Goal: Task Accomplishment & Management: Use online tool/utility

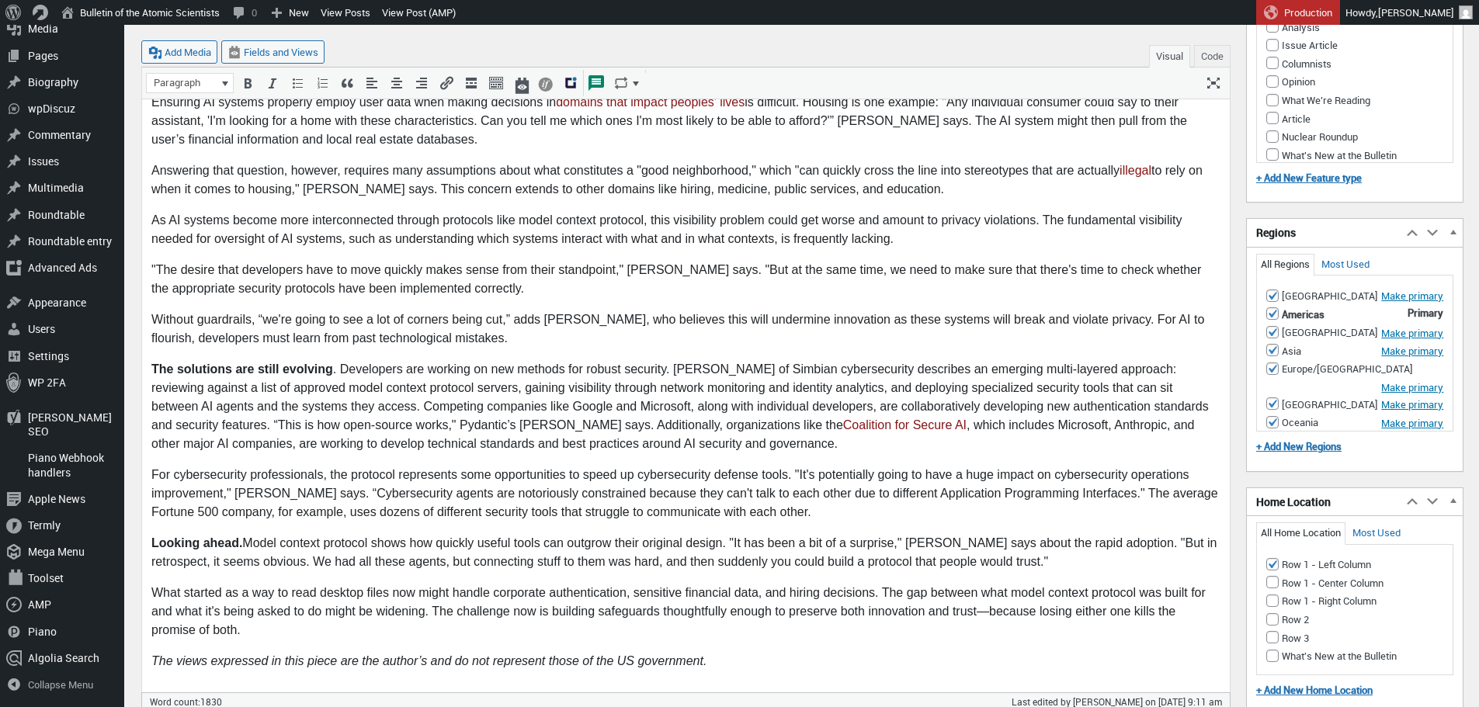
scroll to position [2410, 0]
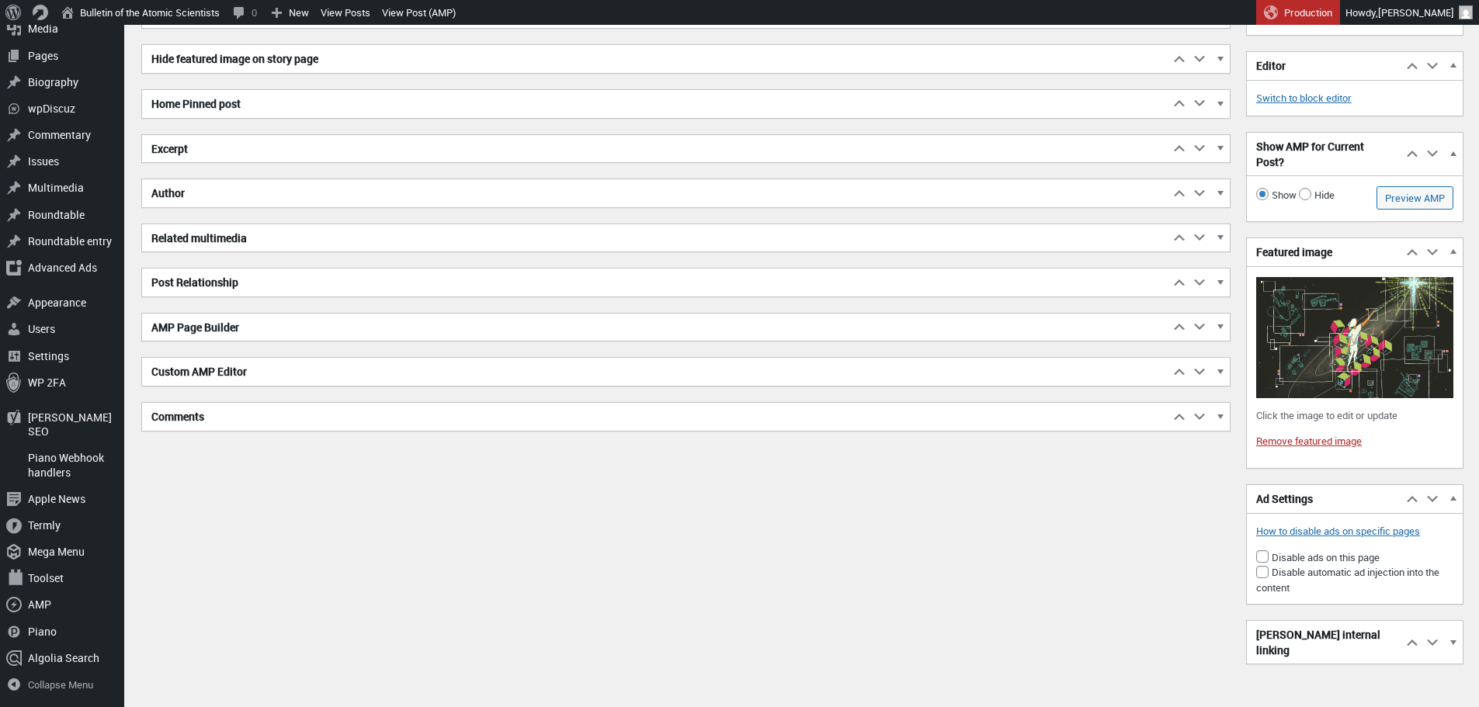
click at [343, 151] on h2 "Excerpt" at bounding box center [655, 149] width 1027 height 28
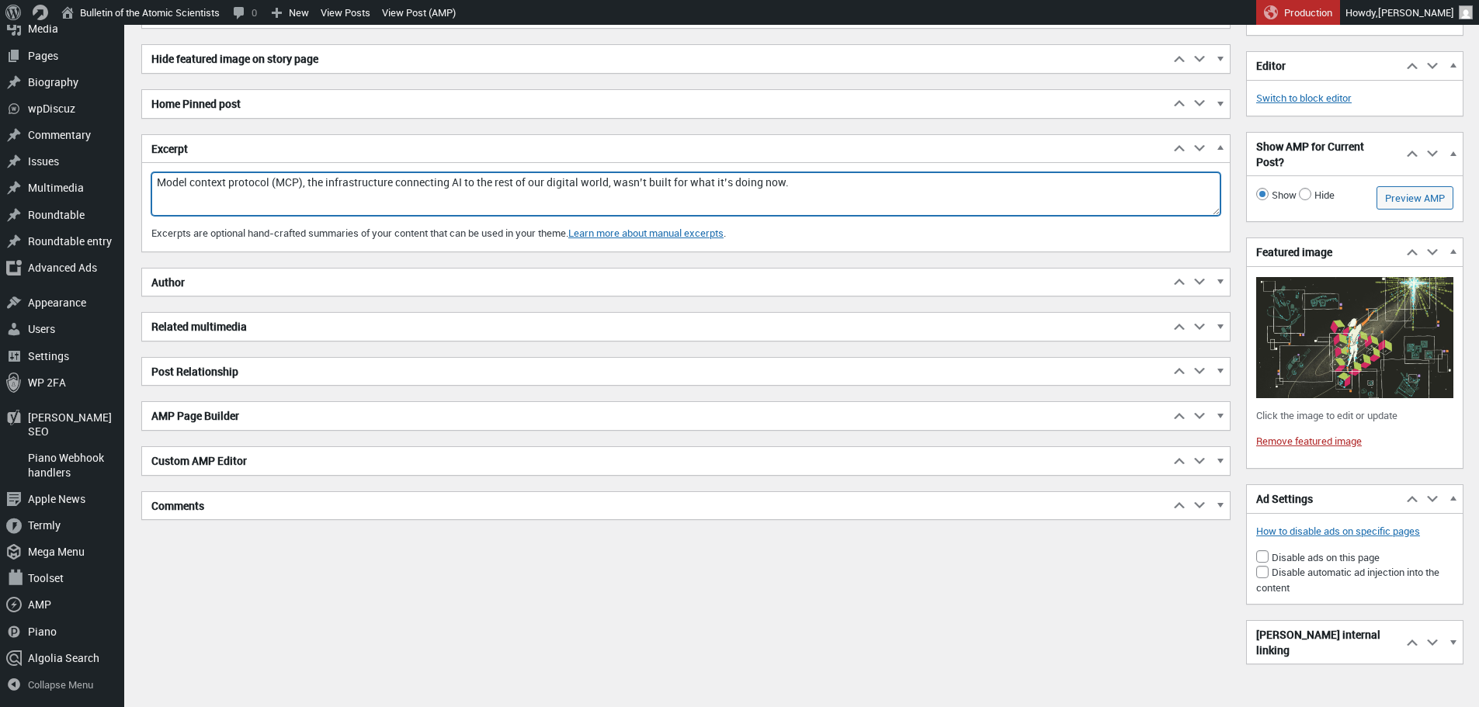
drag, startPoint x: 800, startPoint y: 185, endPoint x: 130, endPoint y: 195, distance: 670.1
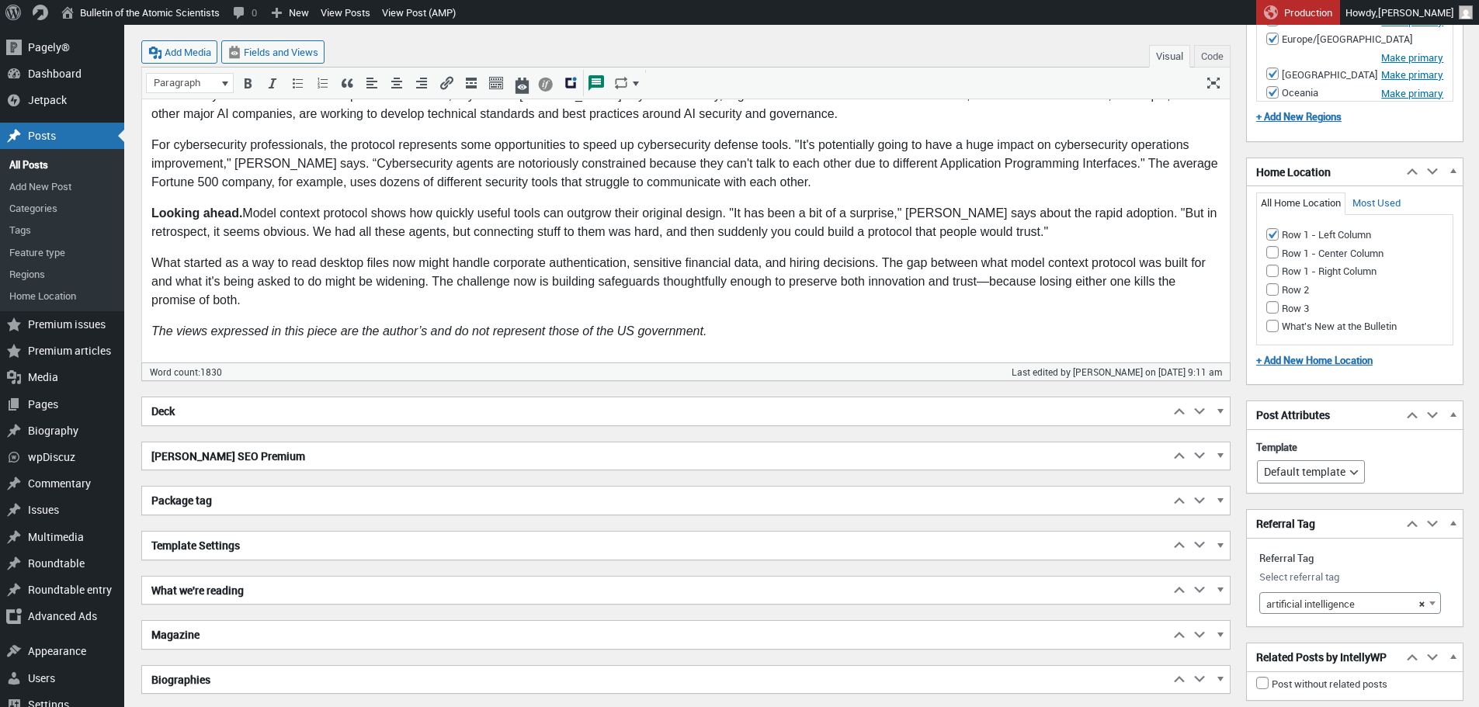
scroll to position [1741, 0]
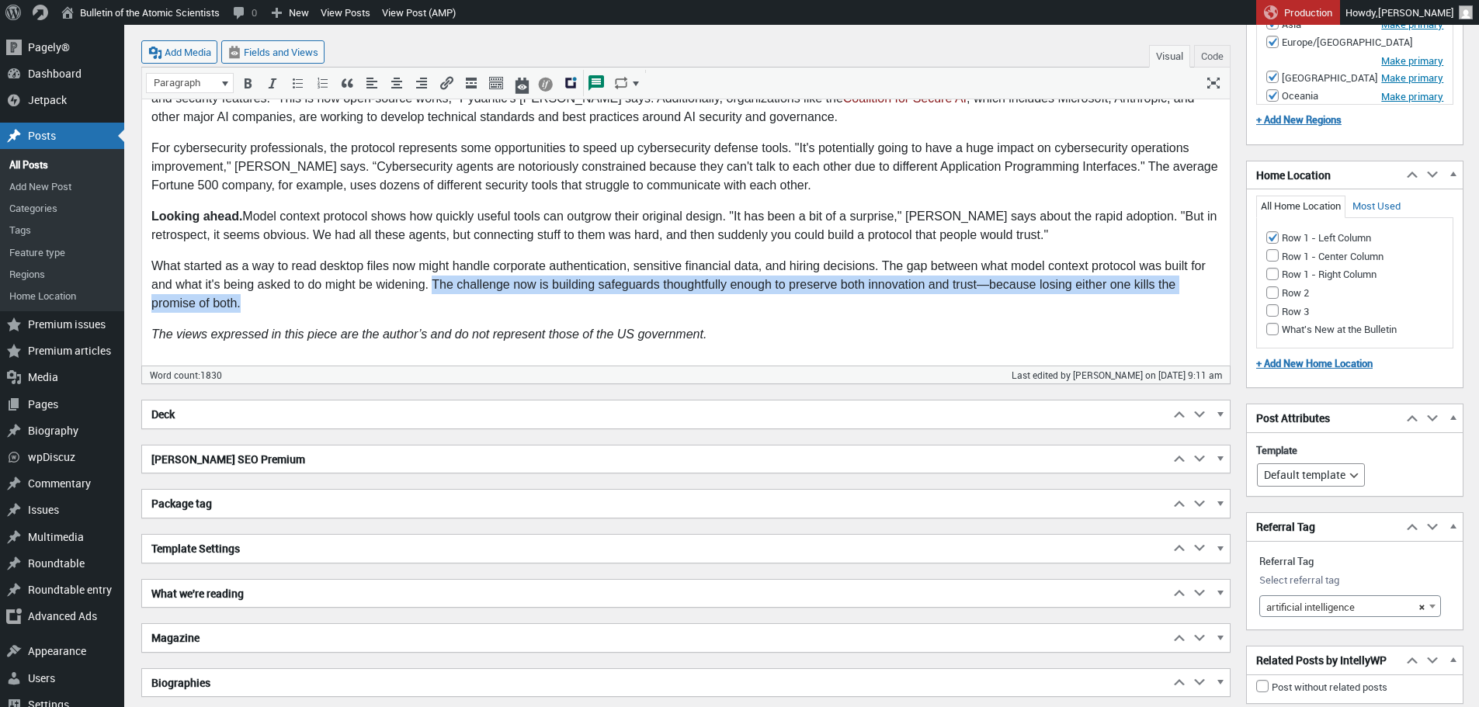
drag, startPoint x: 343, startPoint y: 285, endPoint x: 431, endPoint y: 268, distance: 89.4
click at [431, 268] on p "What started as a way to read desktop files now might handle corporate authenti…" at bounding box center [685, 285] width 1069 height 56
copy p "The challenge now is building safeguards thoughtfully enough to preserve both i…"
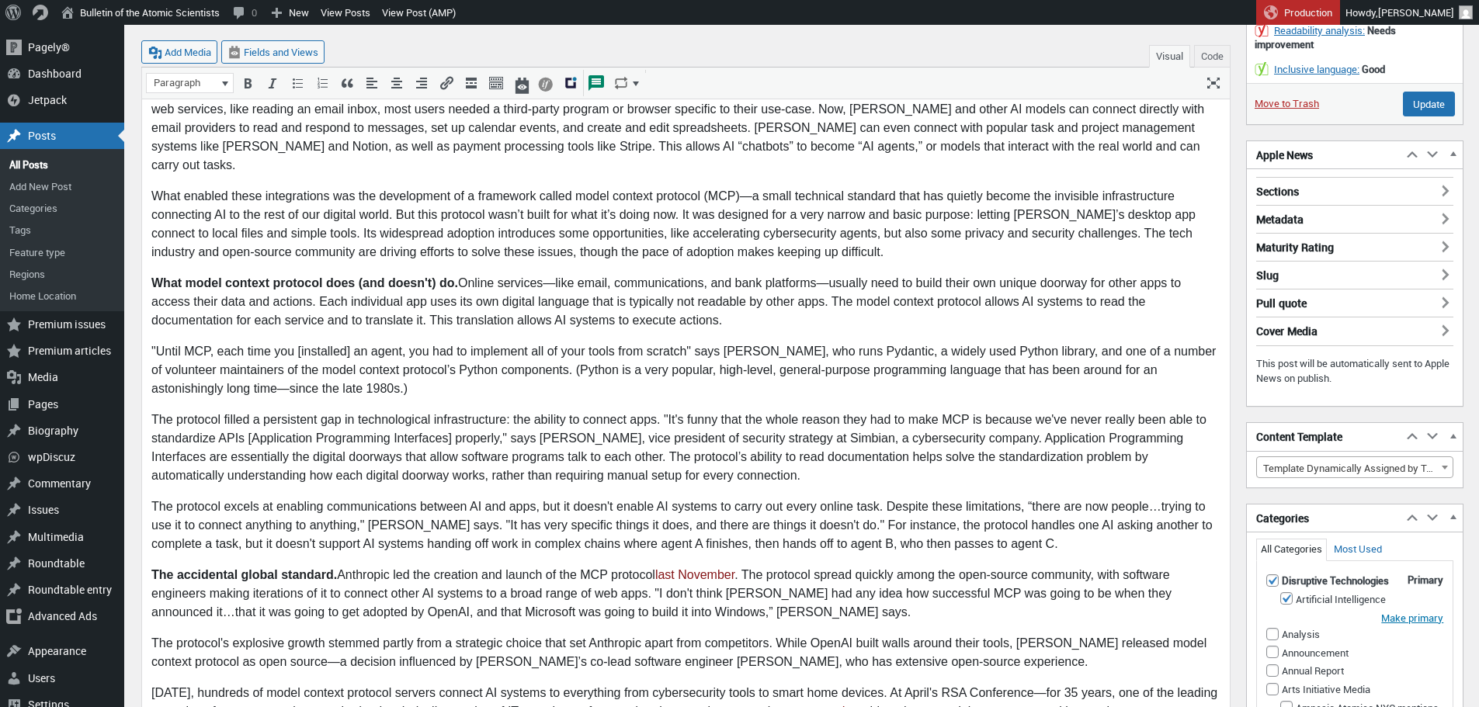
scroll to position [0, 0]
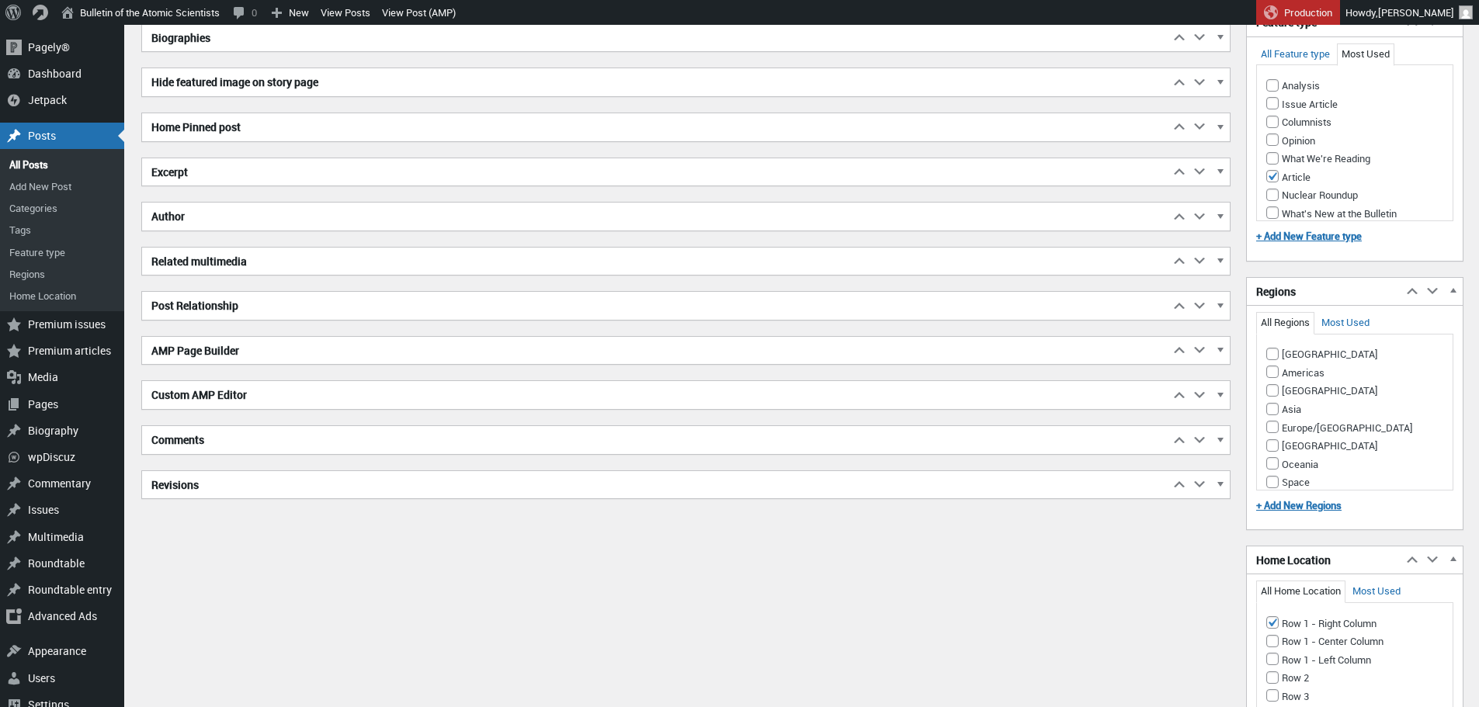
scroll to position [1311, 0]
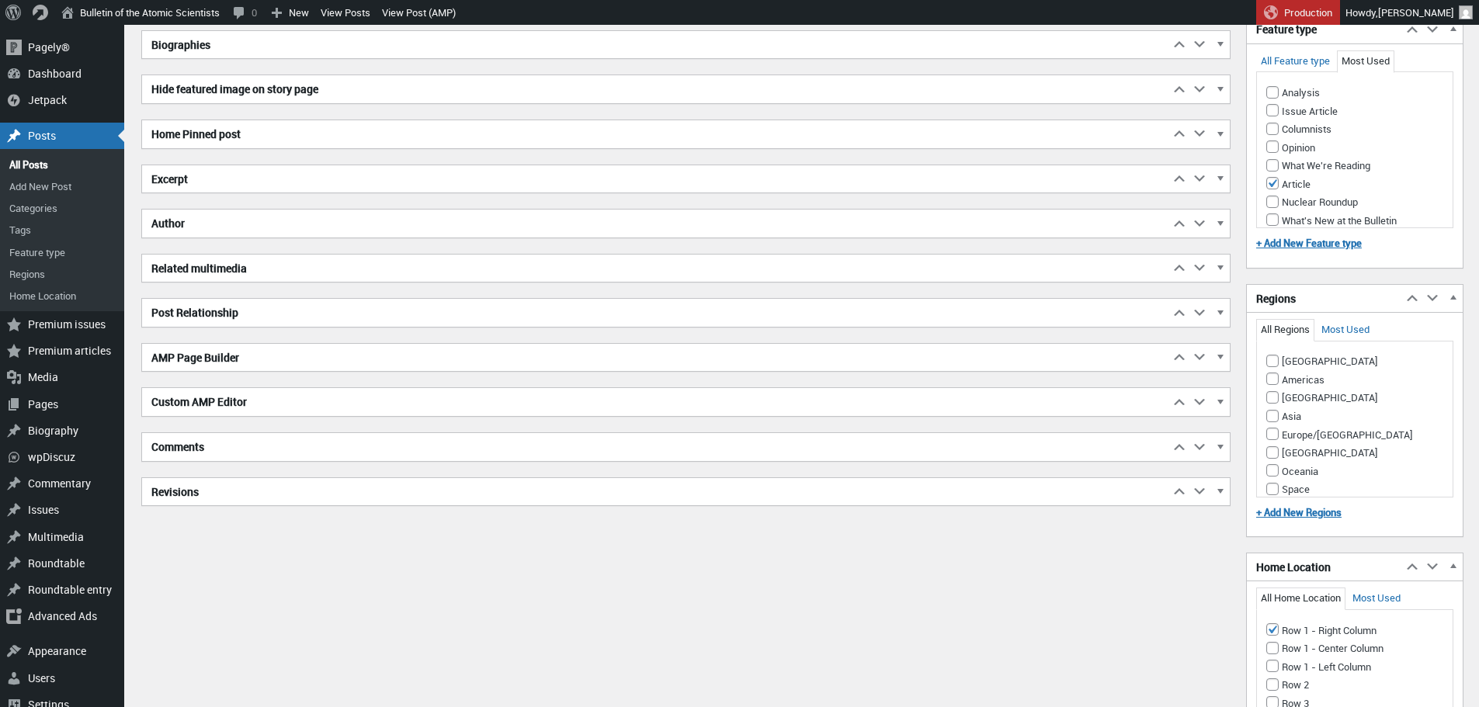
click at [231, 178] on h2 "Excerpt" at bounding box center [655, 179] width 1027 height 28
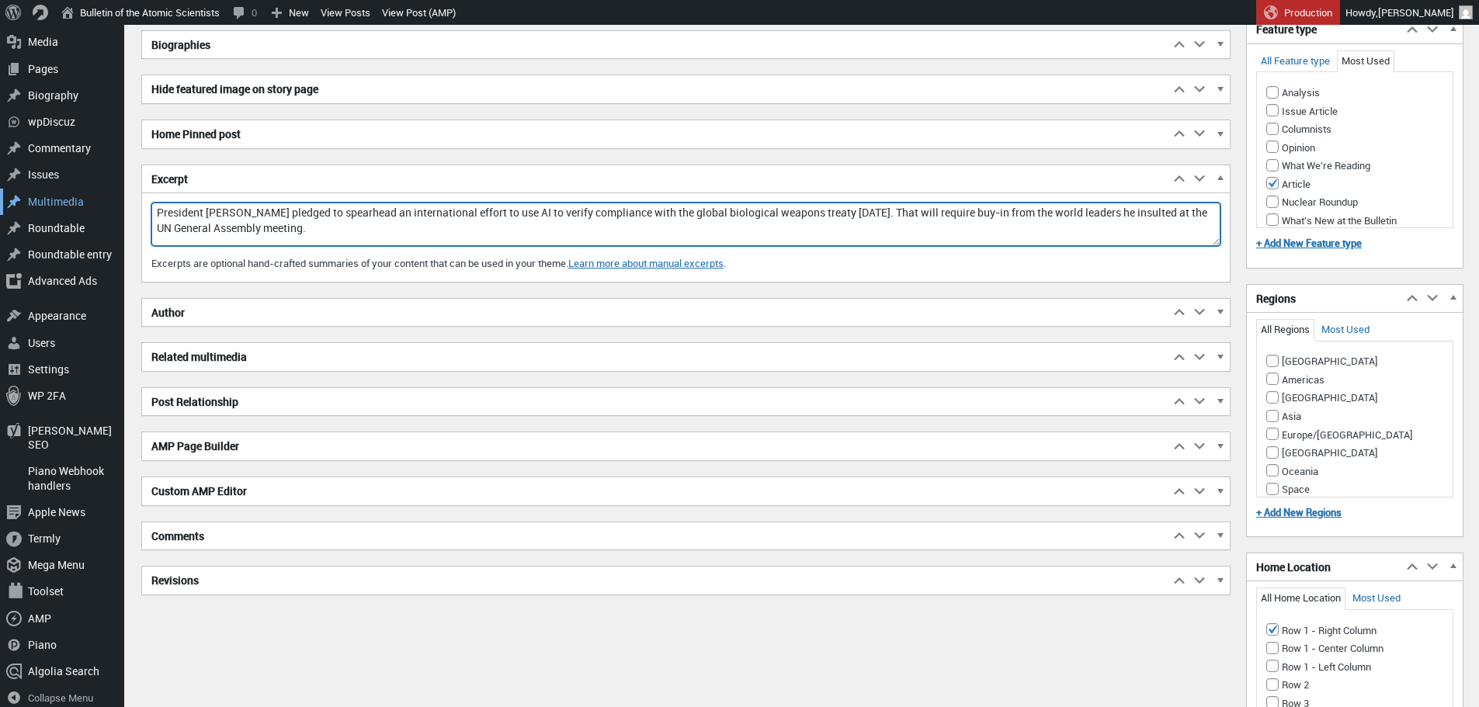
drag, startPoint x: 328, startPoint y: 234, endPoint x: 98, endPoint y: 193, distance: 233.5
click at [98, 193] on div "Skip to main content Skip to toolbar Pagely® Pagely® App Dashboard App Stats Pr…" at bounding box center [739, 258] width 1479 height 3088
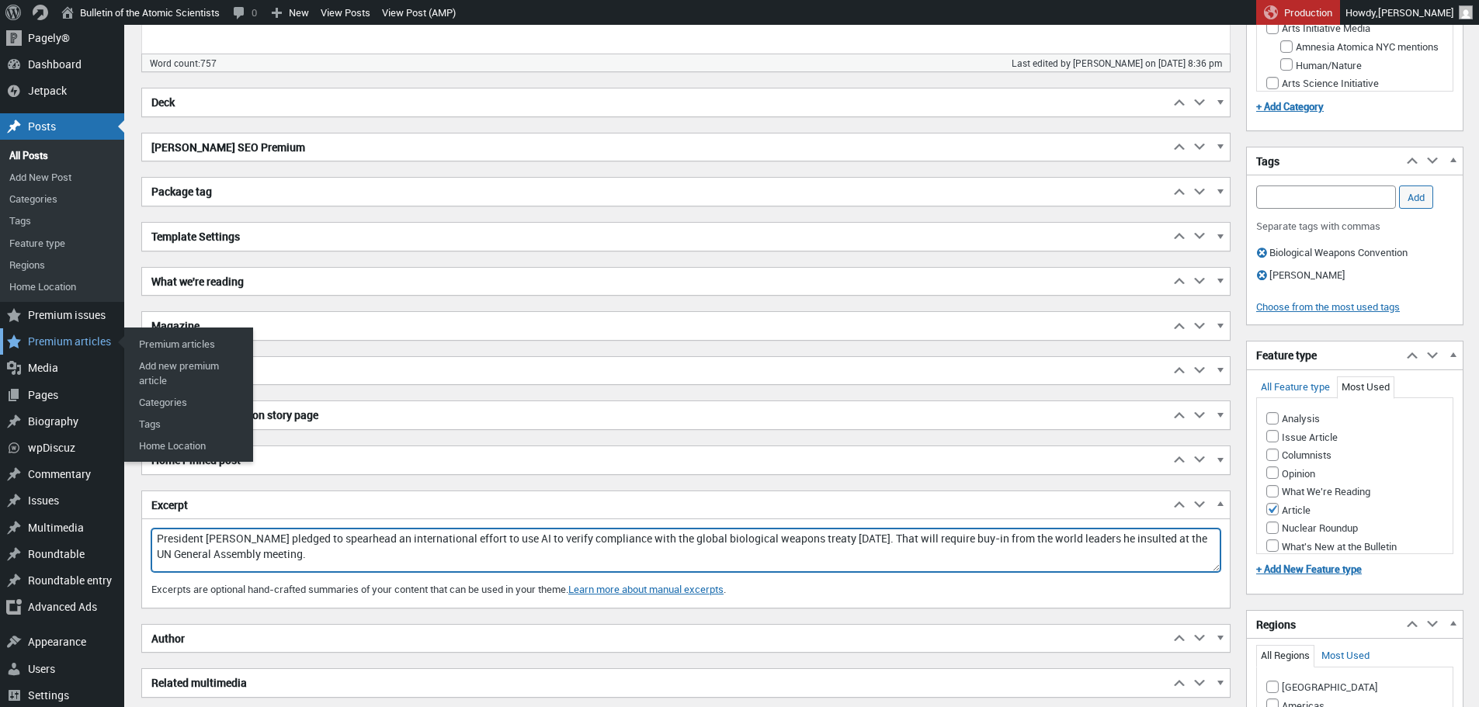
scroll to position [911, 0]
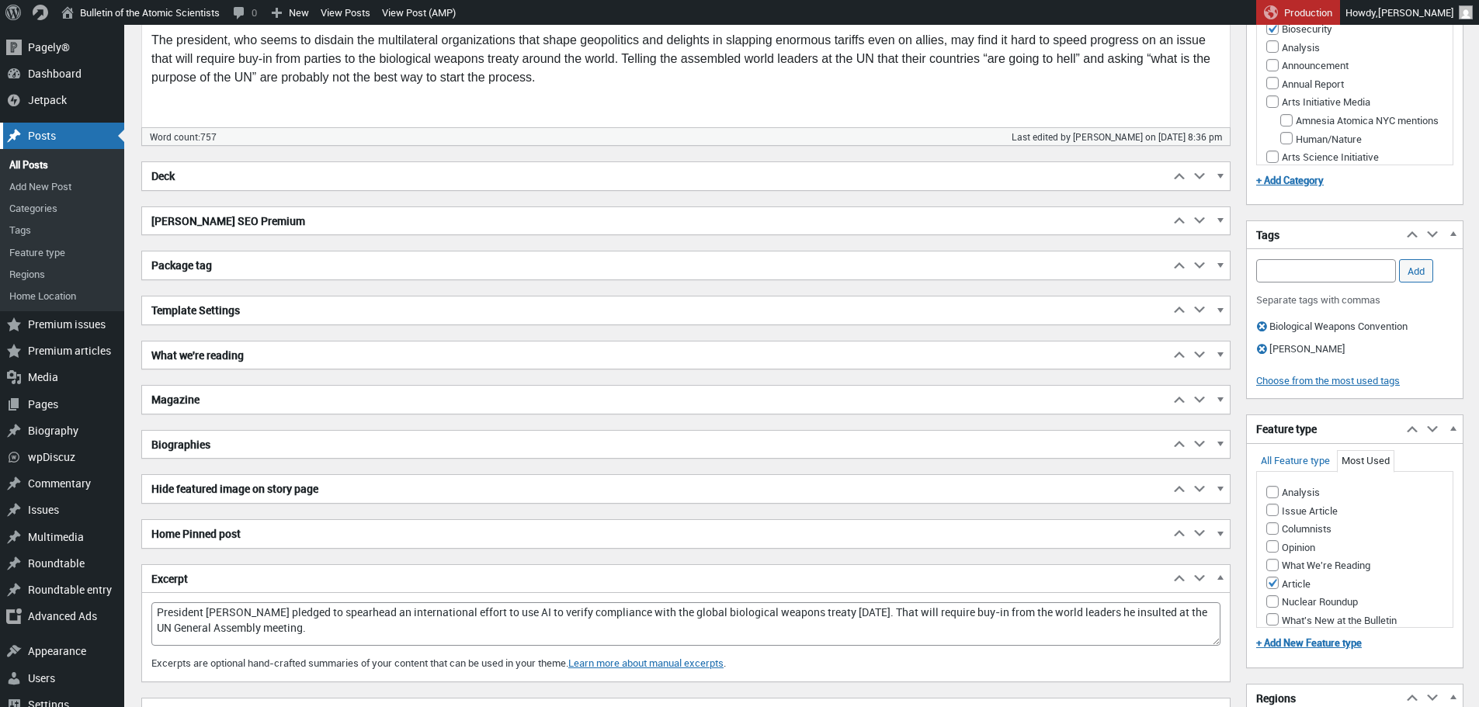
click at [33, 132] on div "Posts" at bounding box center [62, 136] width 124 height 26
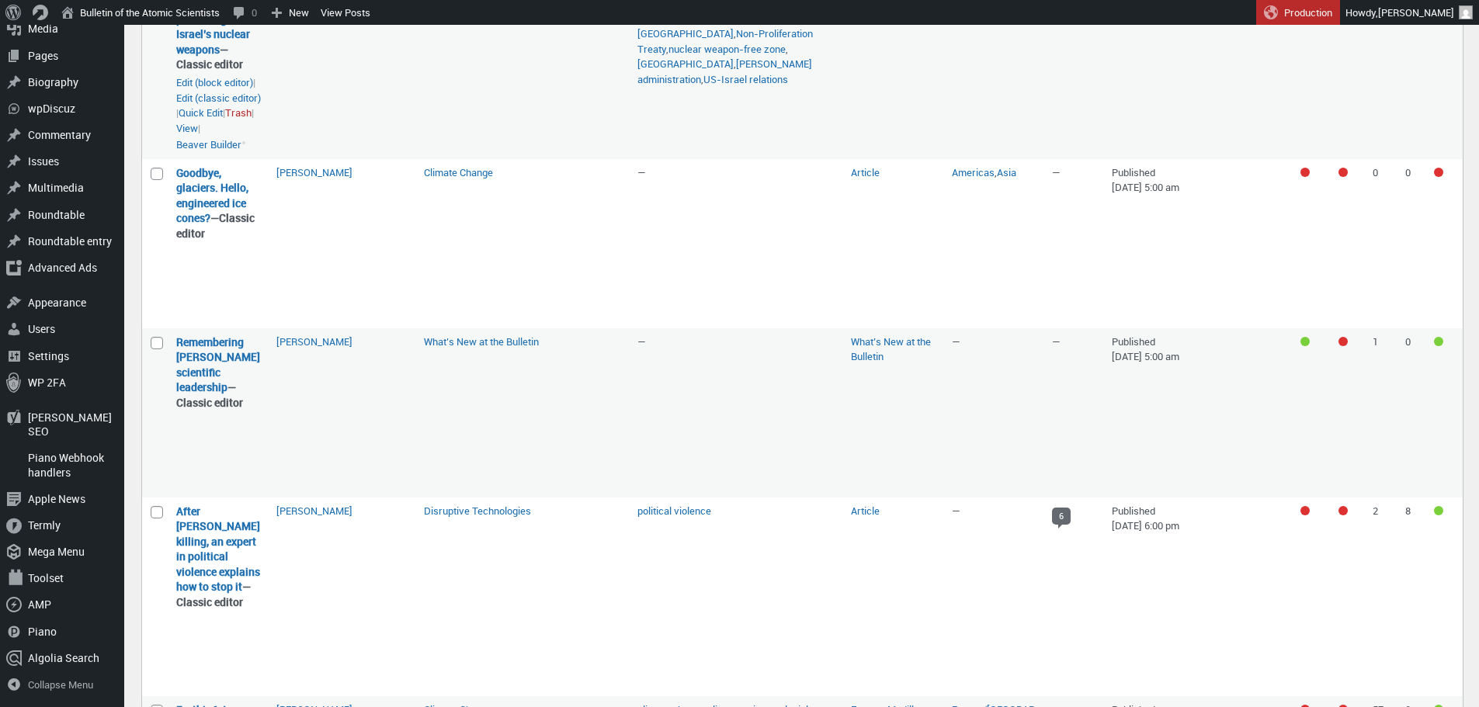
scroll to position [1231, 0]
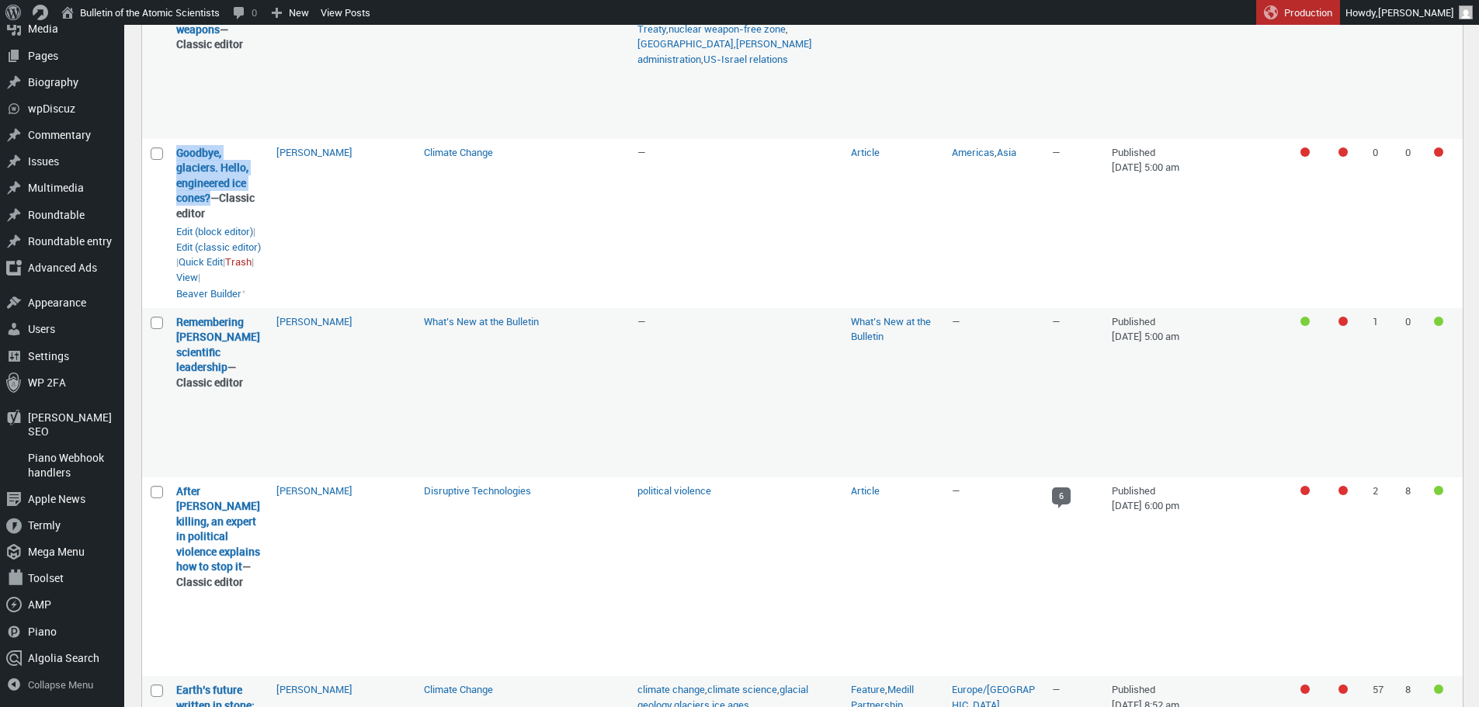
drag, startPoint x: 210, startPoint y: 216, endPoint x: 174, endPoint y: 171, distance: 58.0
click at [174, 171] on td "Goodbye, glaciers. Hello, engineered ice cones? — Classic editor Goodbye, glaci…" at bounding box center [218, 223] width 100 height 169
copy link "Goodbye, glaciers. Hello, engineered ice cones?"
drag, startPoint x: 228, startPoint y: 400, endPoint x: 172, endPoint y: 345, distance: 78.0
click at [172, 345] on td "Remembering David Baltimore’s scientific leadership — Classic editor Rememberin…" at bounding box center [218, 392] width 100 height 169
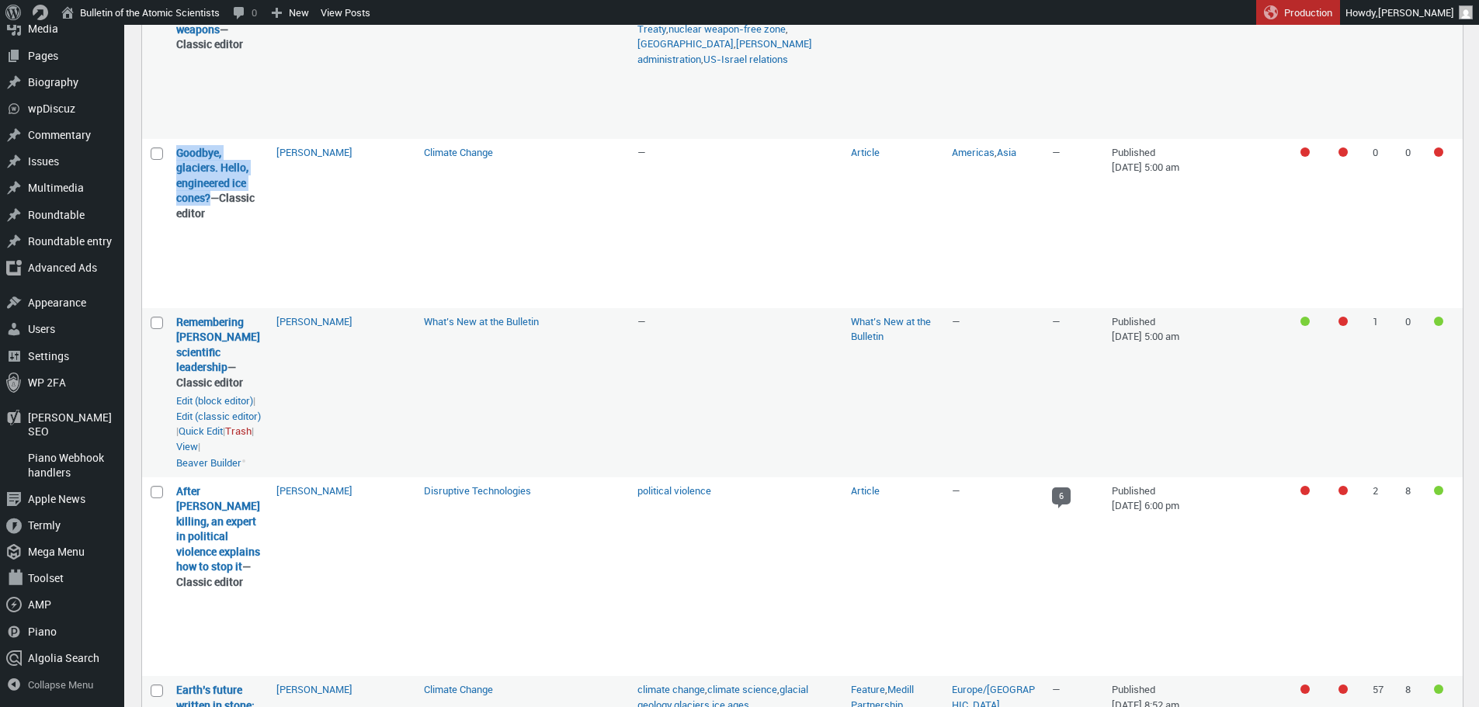
copy link "Remembering David Baltimore’s scientific leadership"
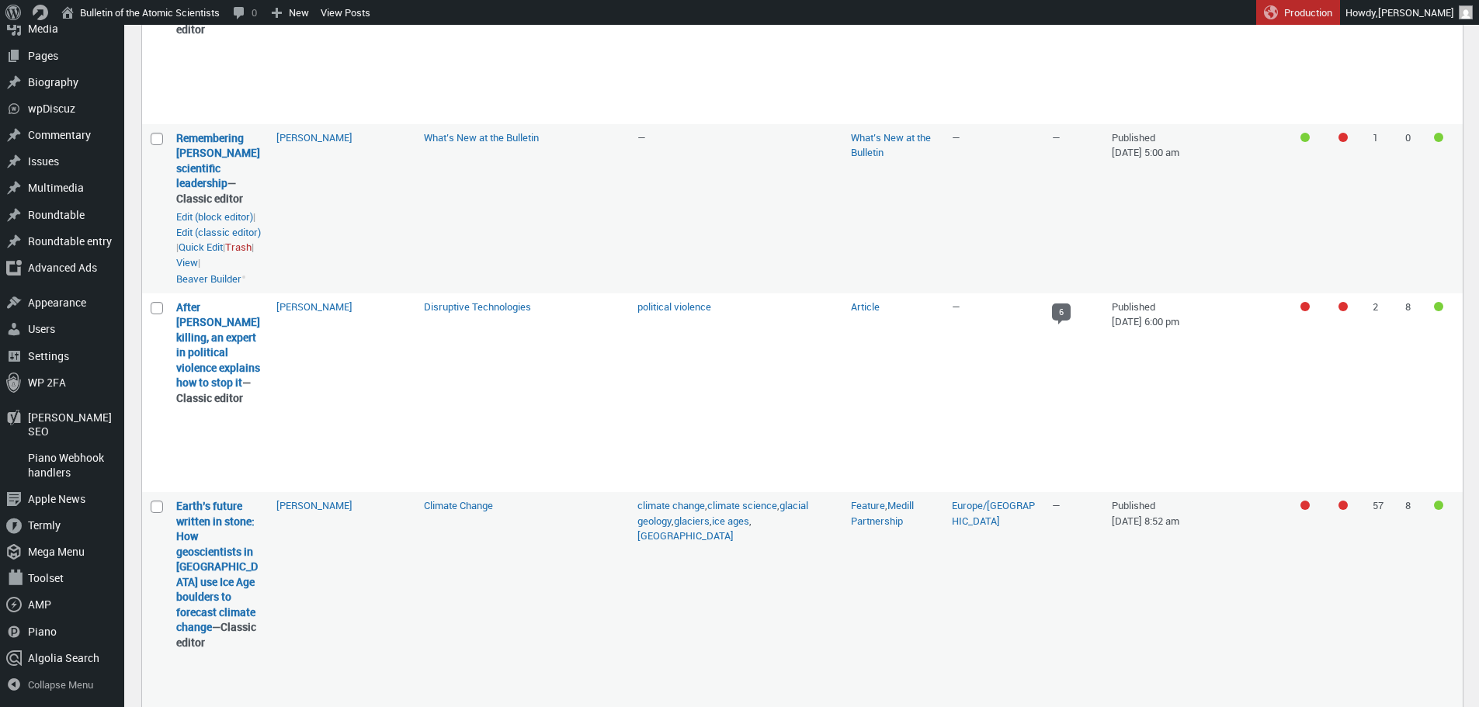
scroll to position [1416, 0]
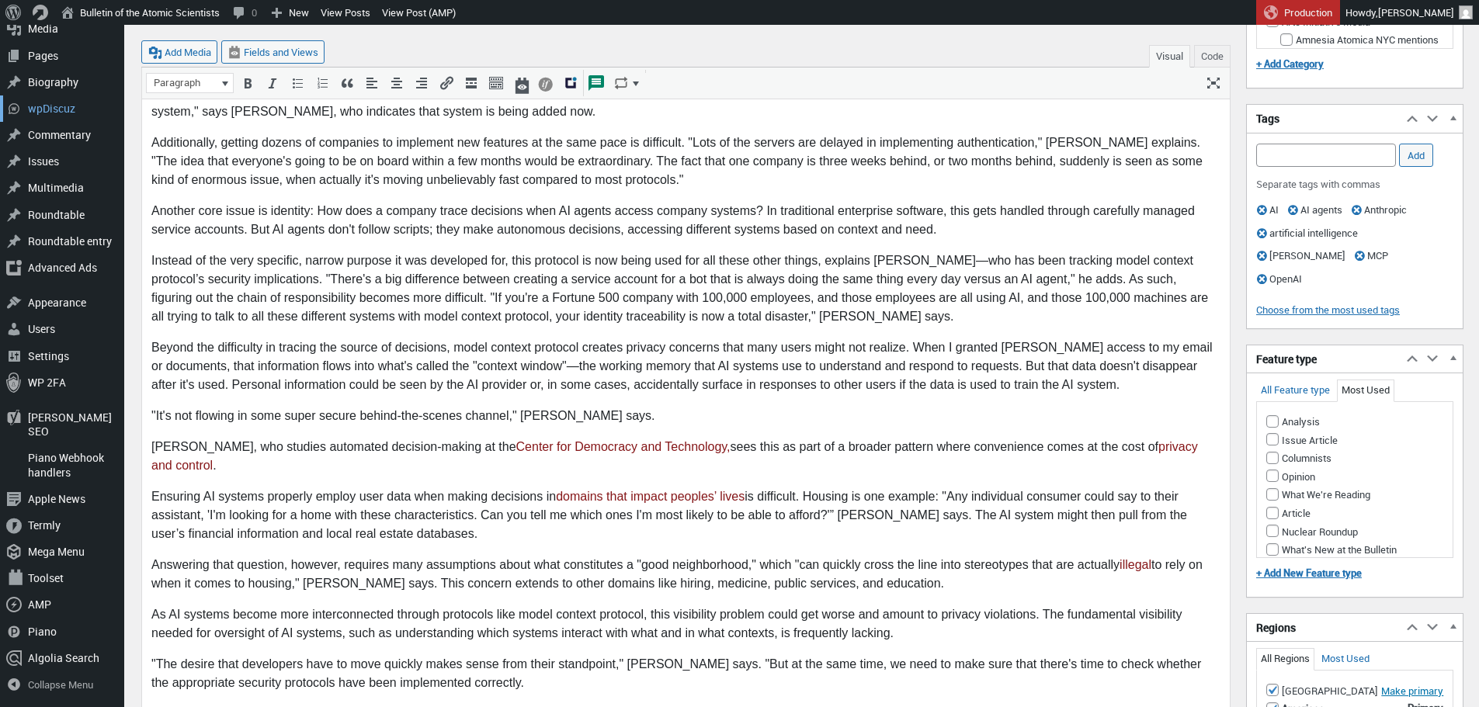
scroll to position [11, 0]
click at [40, 42] on div "Media" at bounding box center [62, 29] width 124 height 26
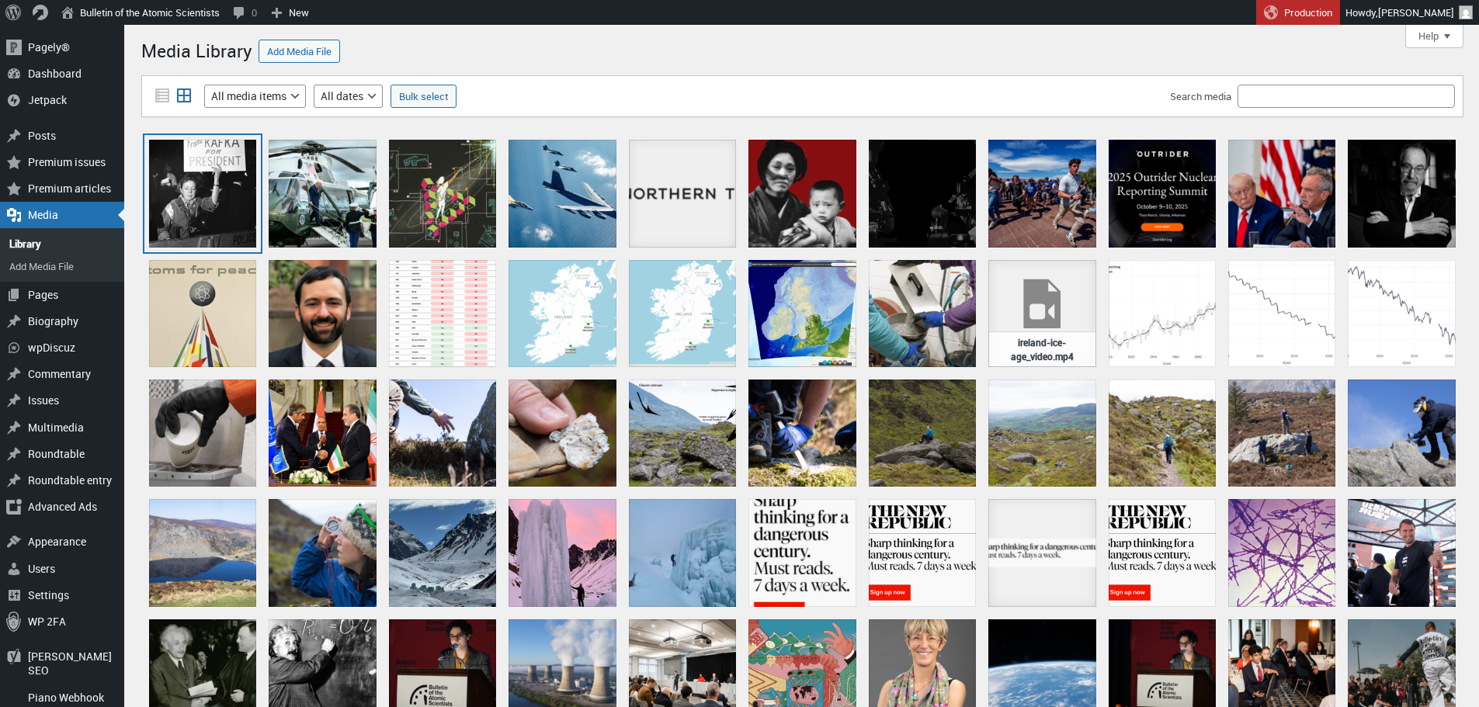
click at [214, 186] on div "kafka" at bounding box center [202, 193] width 107 height 107
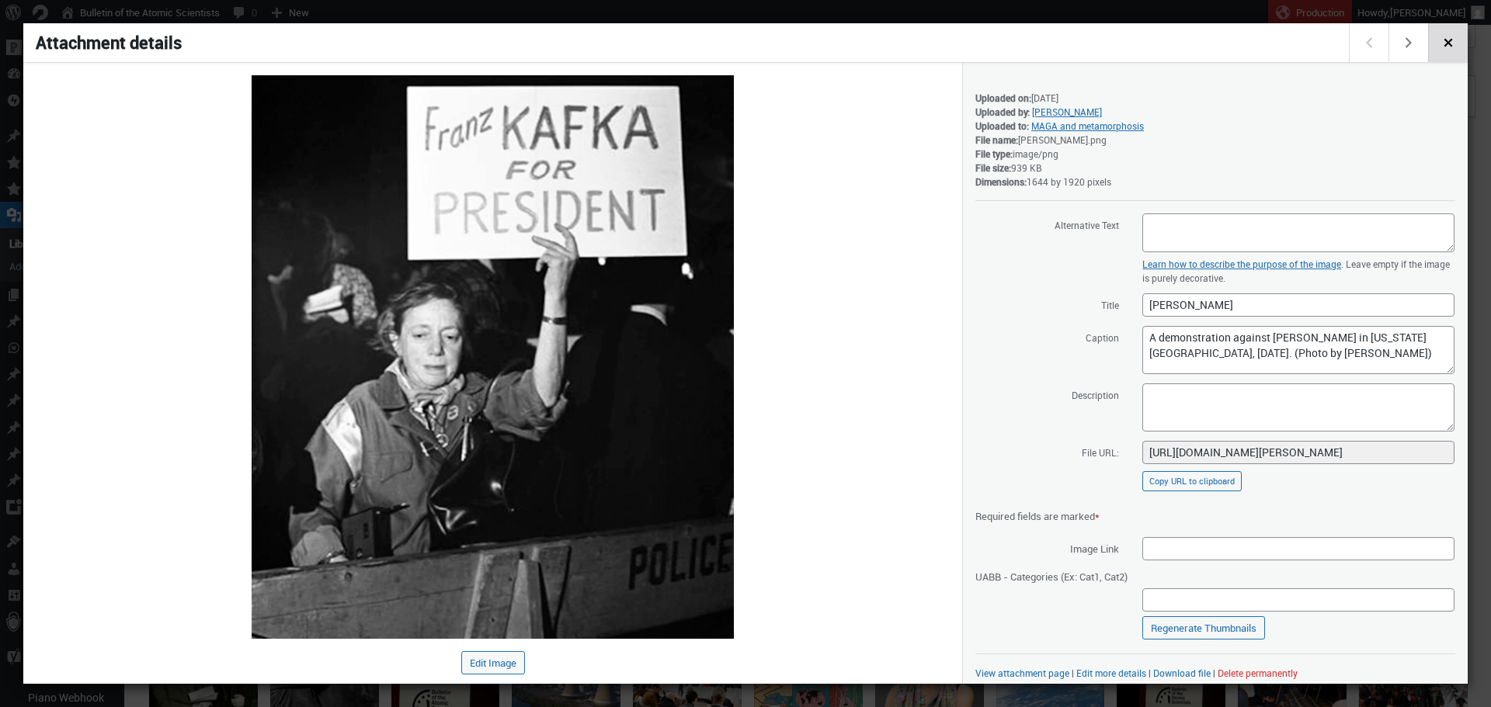
click at [1446, 43] on span "Close dialog" at bounding box center [1447, 41] width 17 height 12
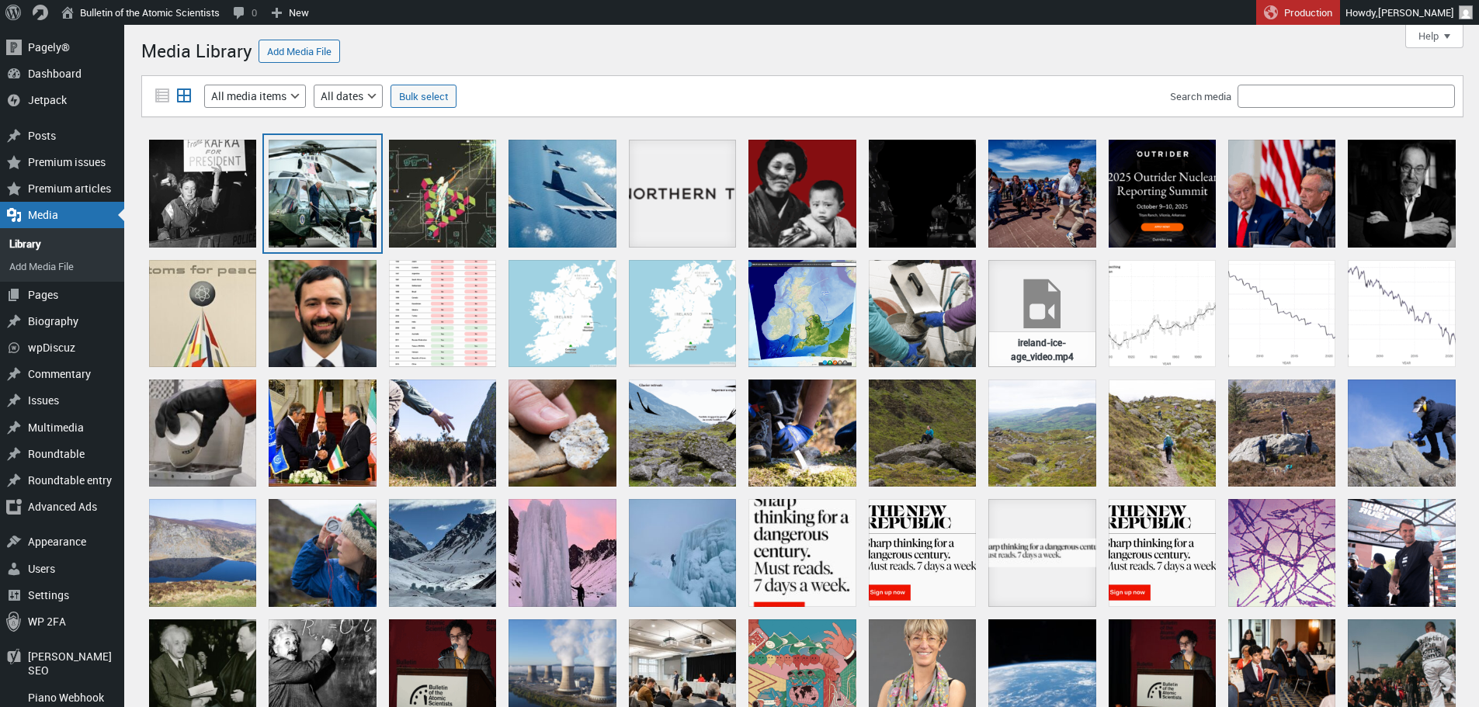
click at [315, 224] on div "trump" at bounding box center [322, 193] width 107 height 107
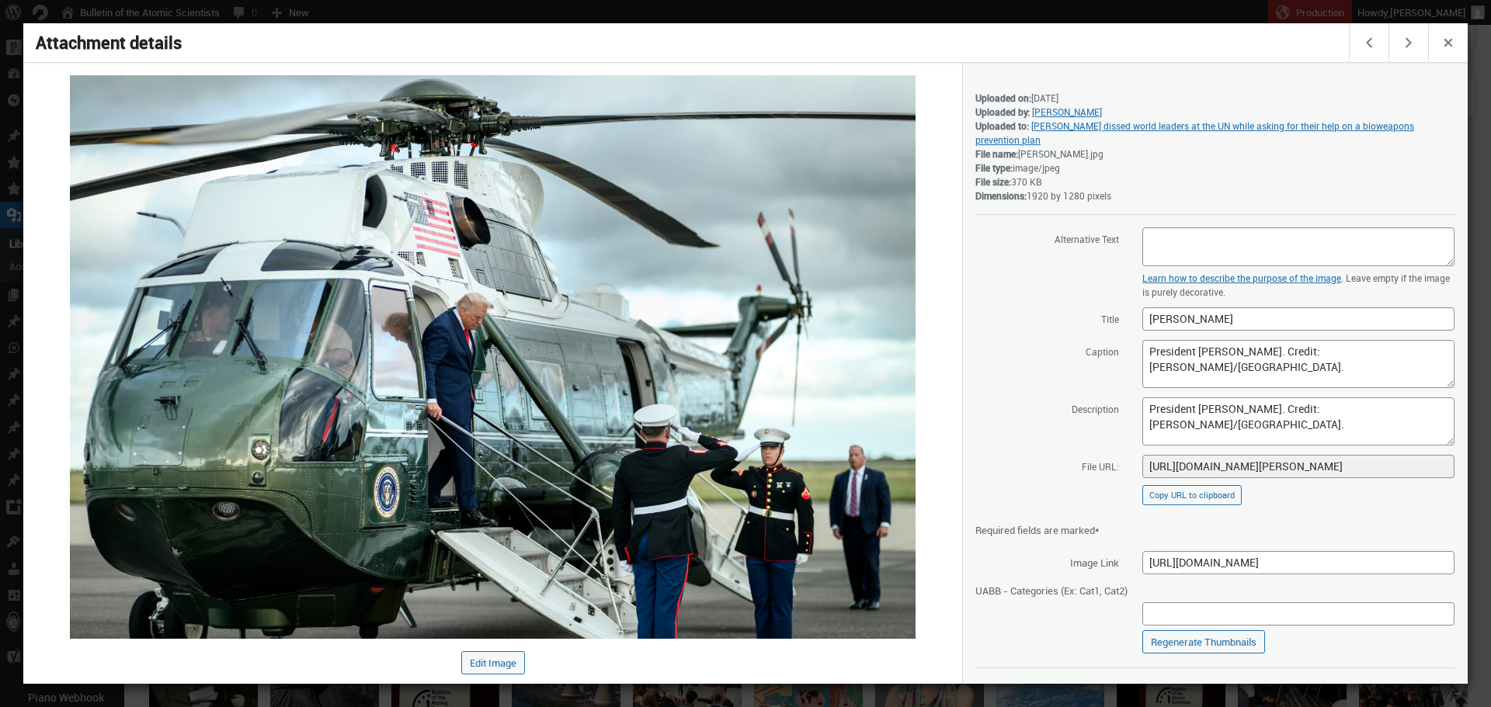
scroll to position [9, 0]
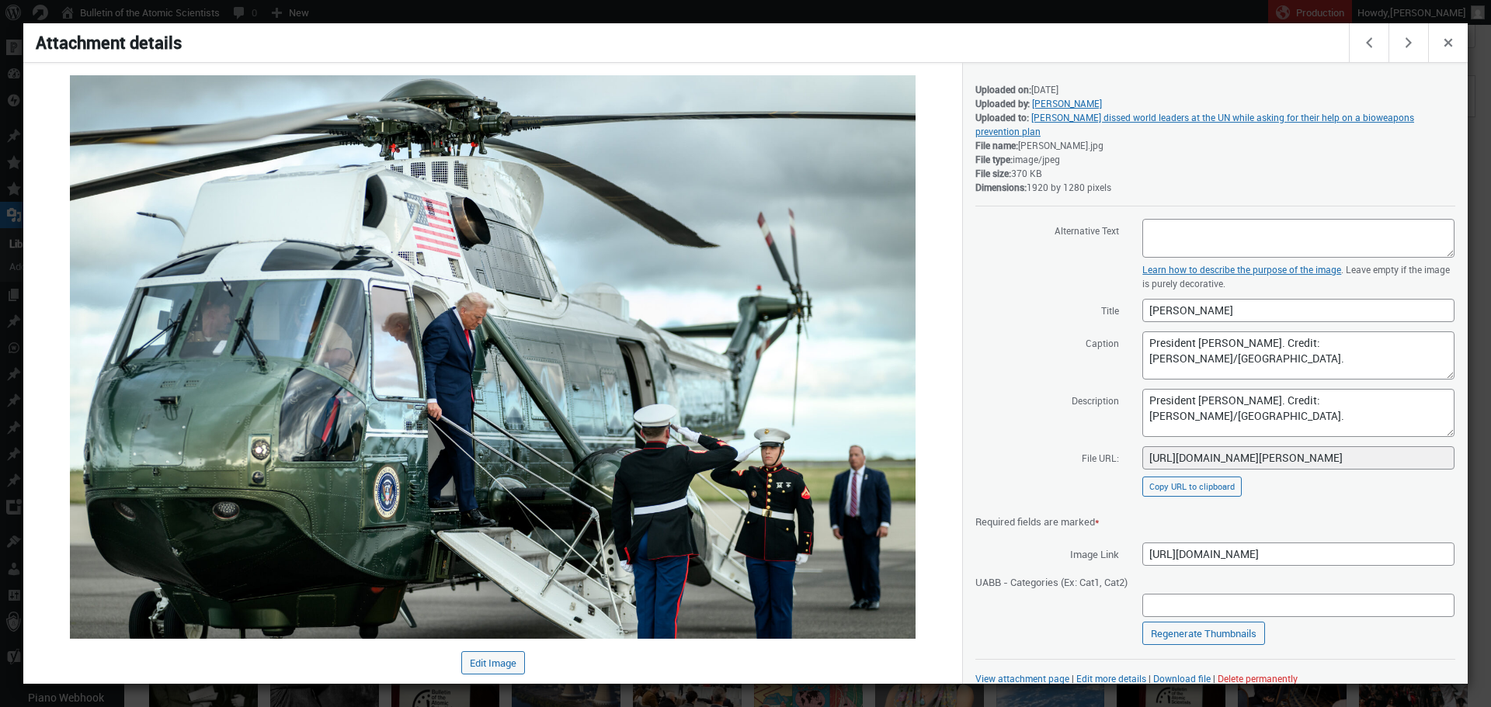
click at [905, 17] on div at bounding box center [745, 353] width 1491 height 707
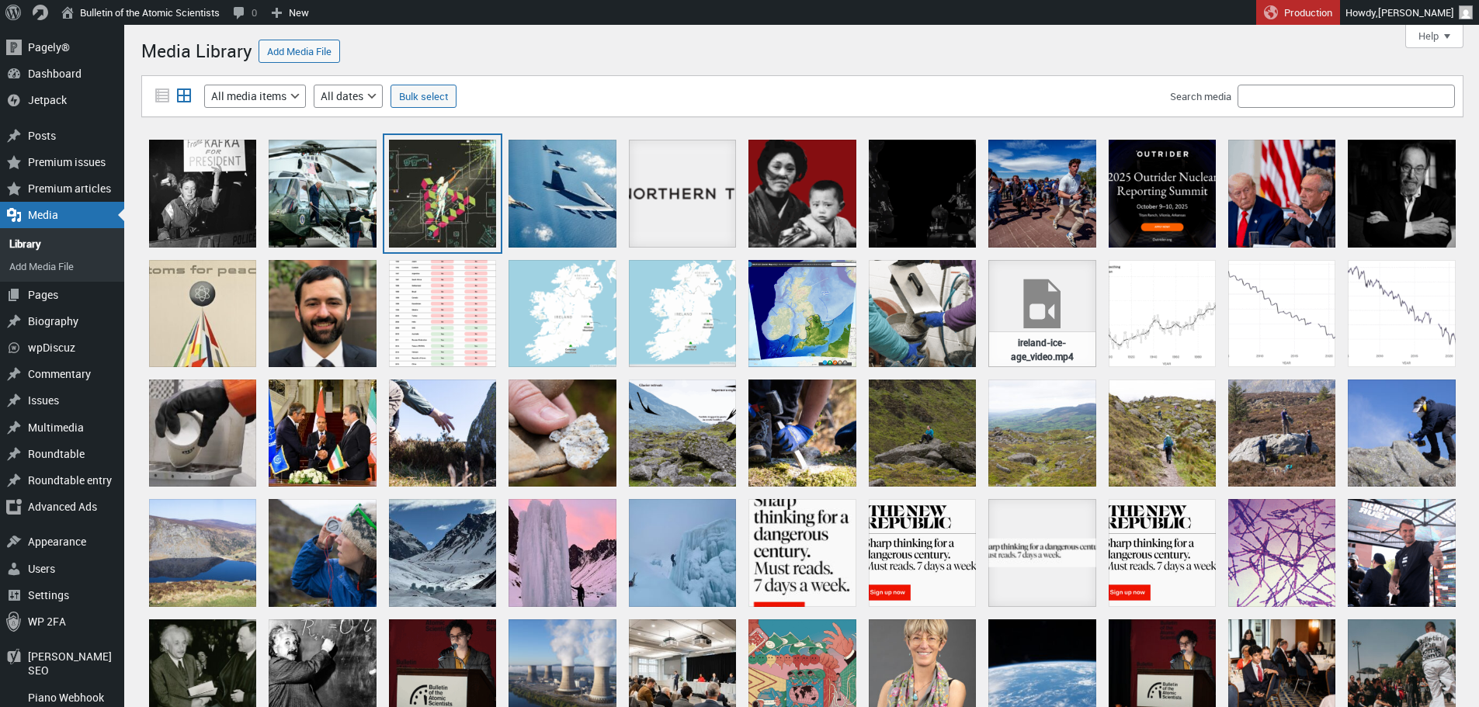
click at [458, 193] on div "yutongliu-thebigger_pictureaiis_everywhere_-3840x2682" at bounding box center [442, 193] width 107 height 107
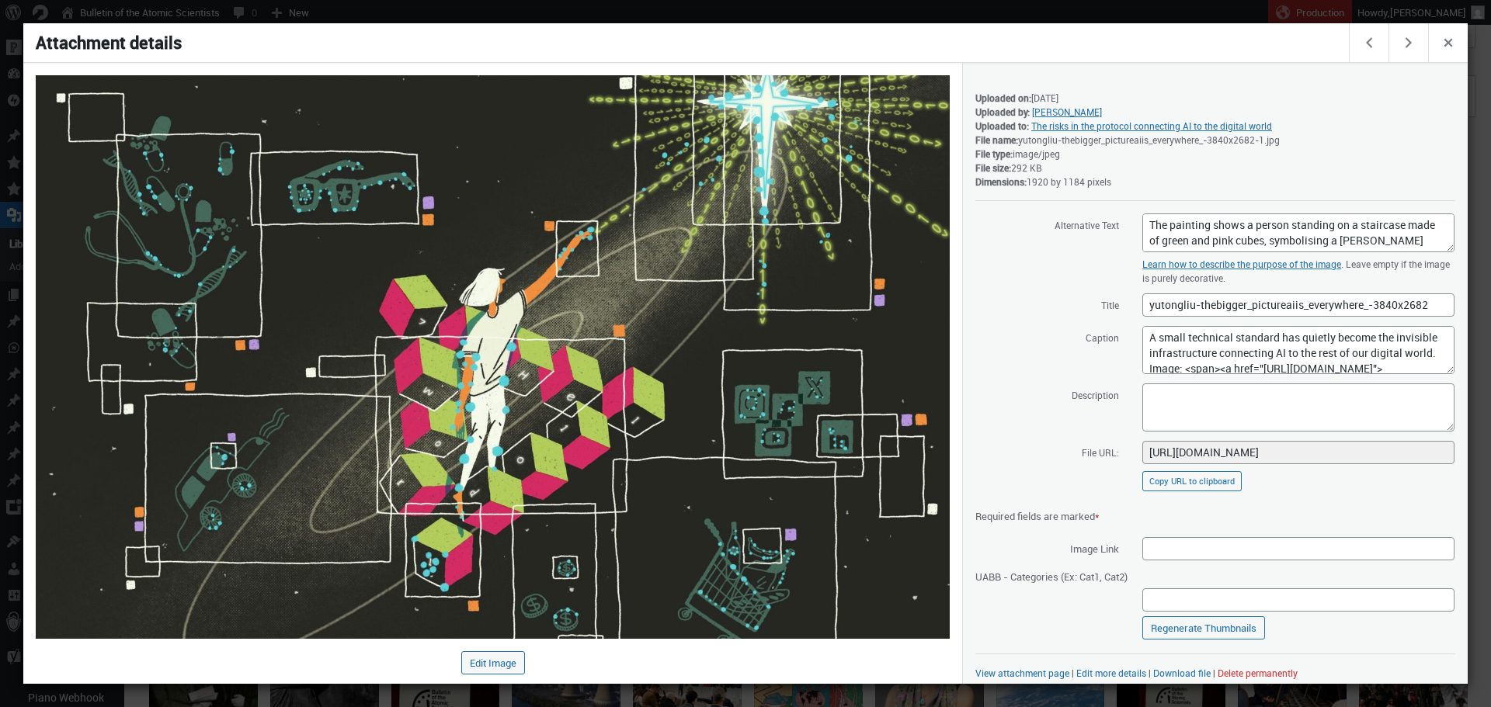
scroll to position [9, 0]
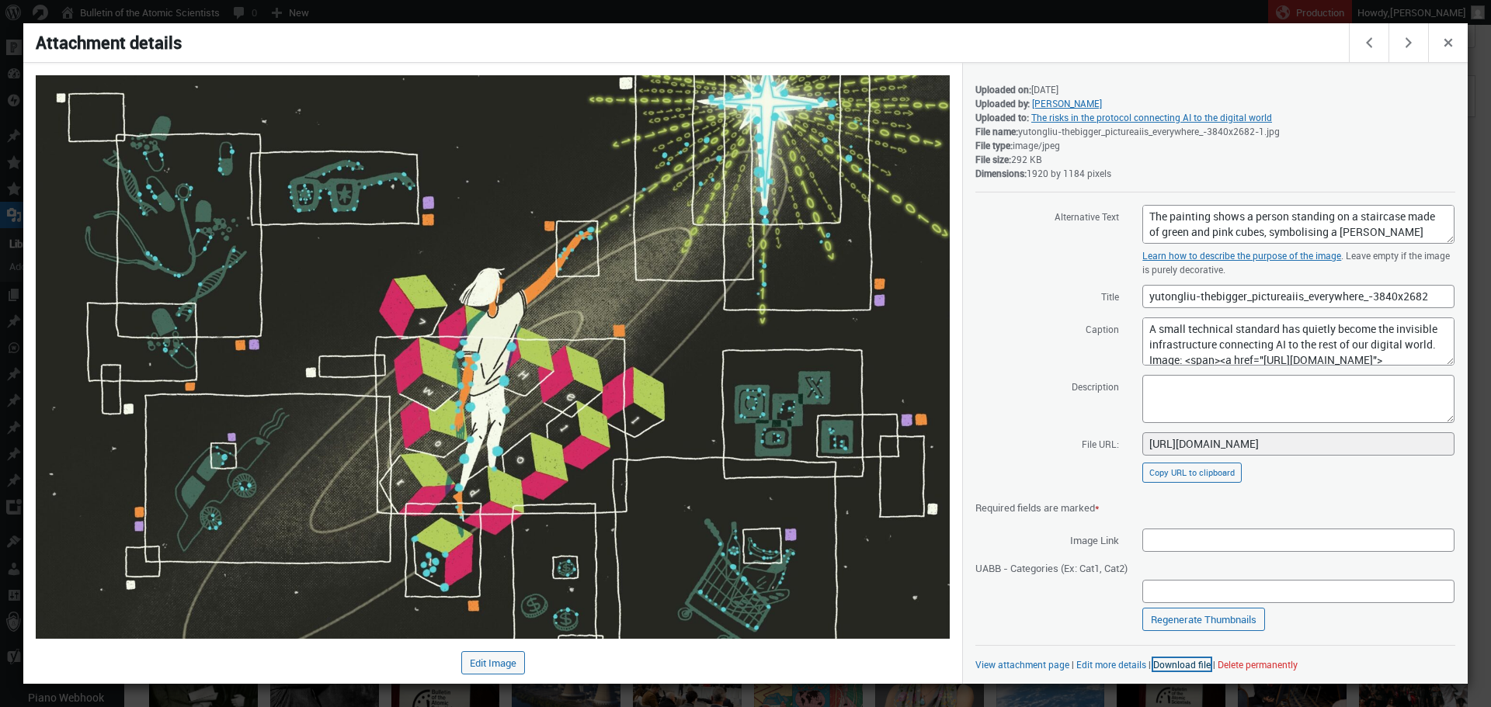
click at [1169, 665] on link "Download file" at bounding box center [1181, 664] width 57 height 12
click at [1060, 276] on div "Alternative Text The painting shows a person standing on a staircase made of gr…" at bounding box center [1215, 425] width 480 height 442
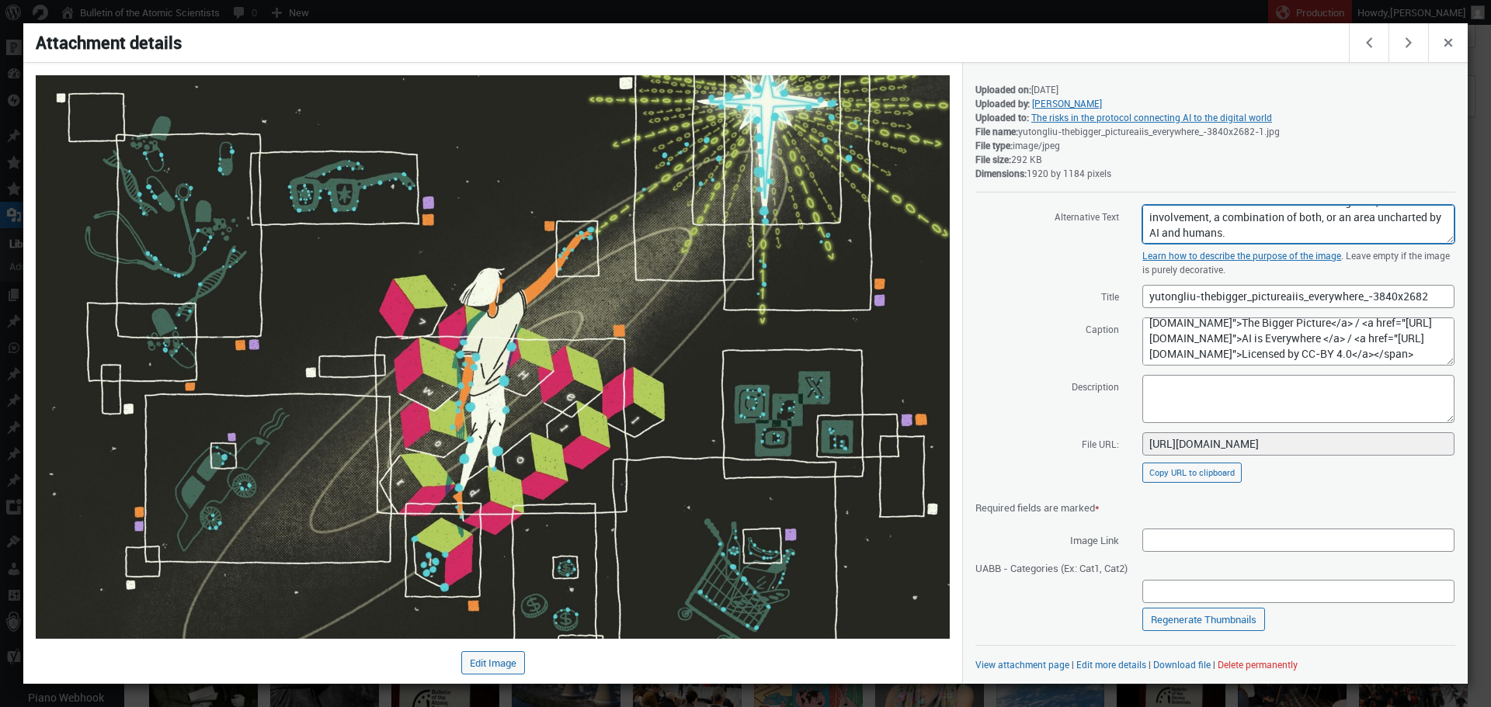
scroll to position [155, 0]
drag, startPoint x: 1145, startPoint y: 215, endPoint x: 1490, endPoint y: 275, distance: 349.8
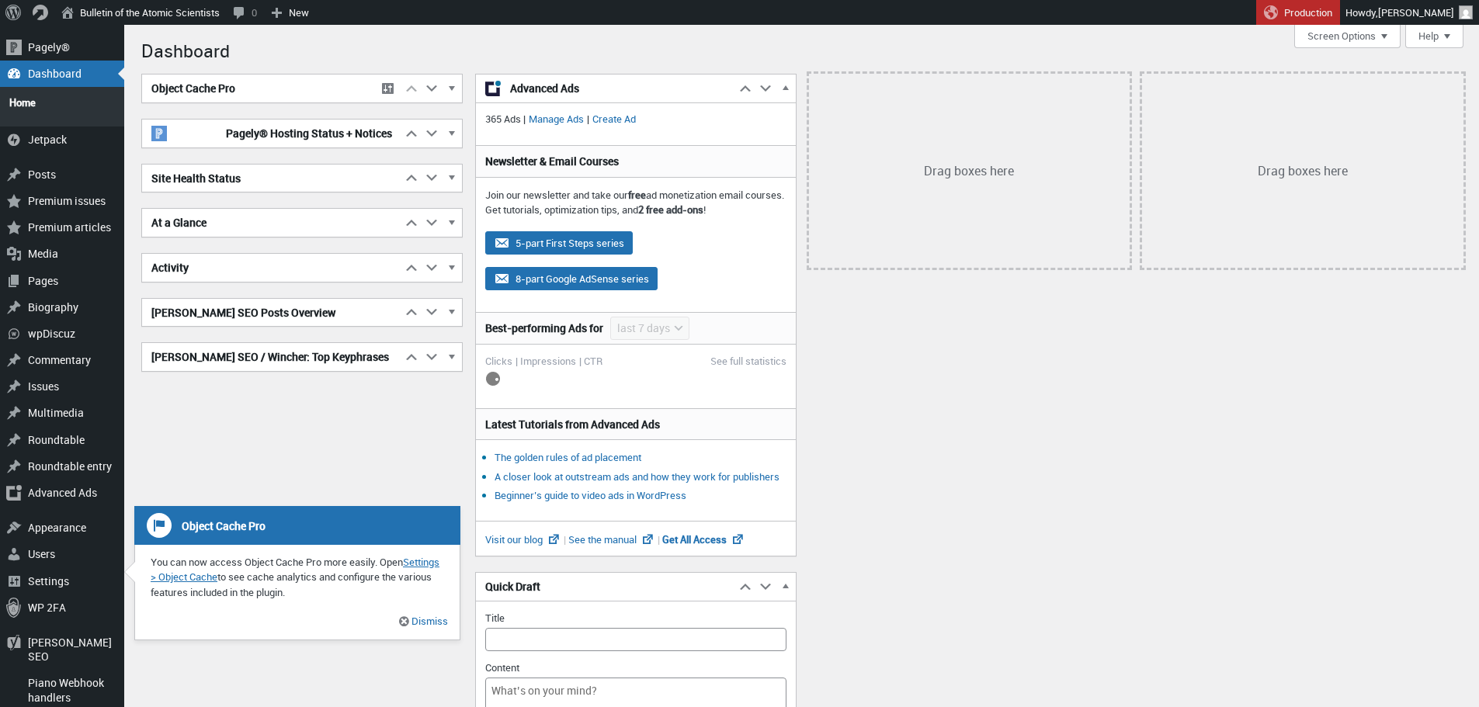
click at [132, 8] on link "Bulletin of the Atomic Scientists" at bounding box center [140, 12] width 172 height 25
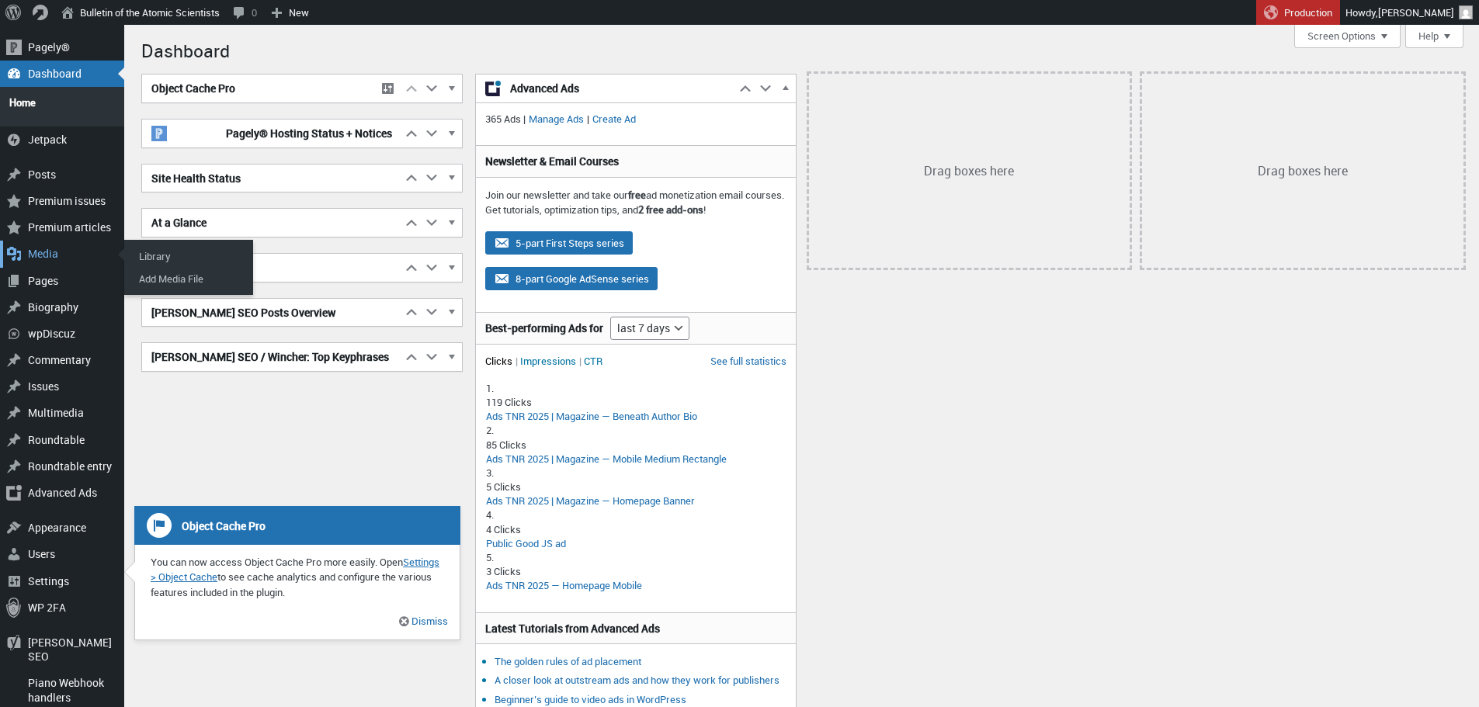
click at [42, 243] on div "Media" at bounding box center [62, 254] width 124 height 26
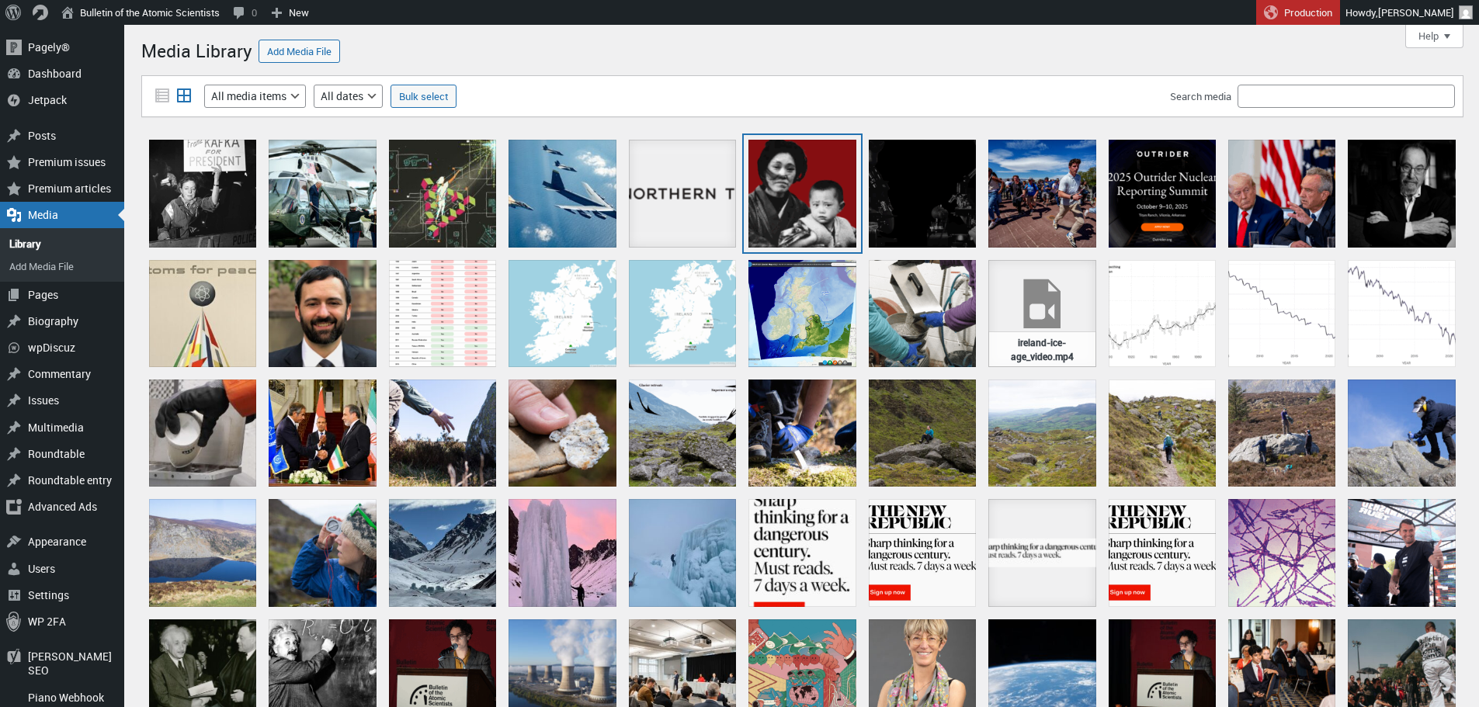
click at [806, 189] on div "Untitled design (11)" at bounding box center [801, 193] width 107 height 107
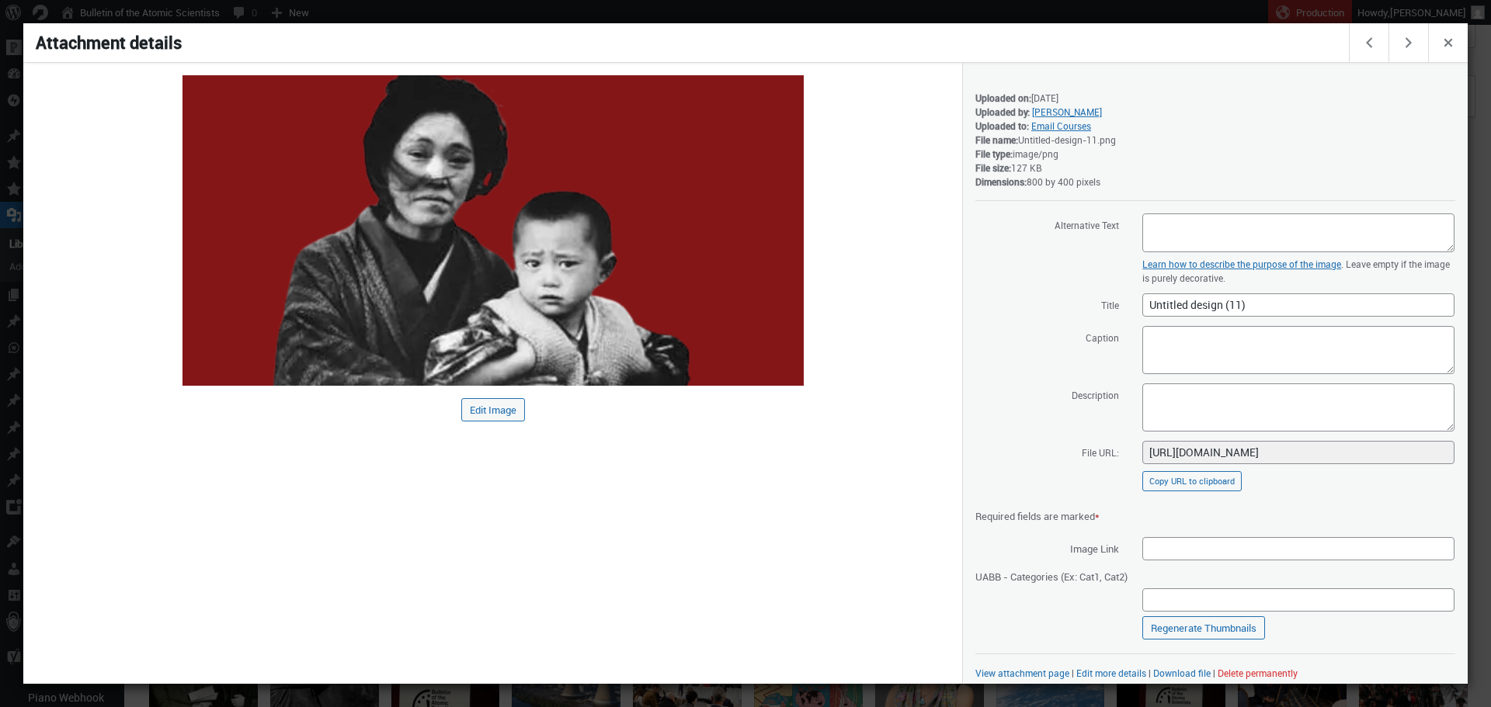
click at [904, 16] on div at bounding box center [745, 353] width 1491 height 707
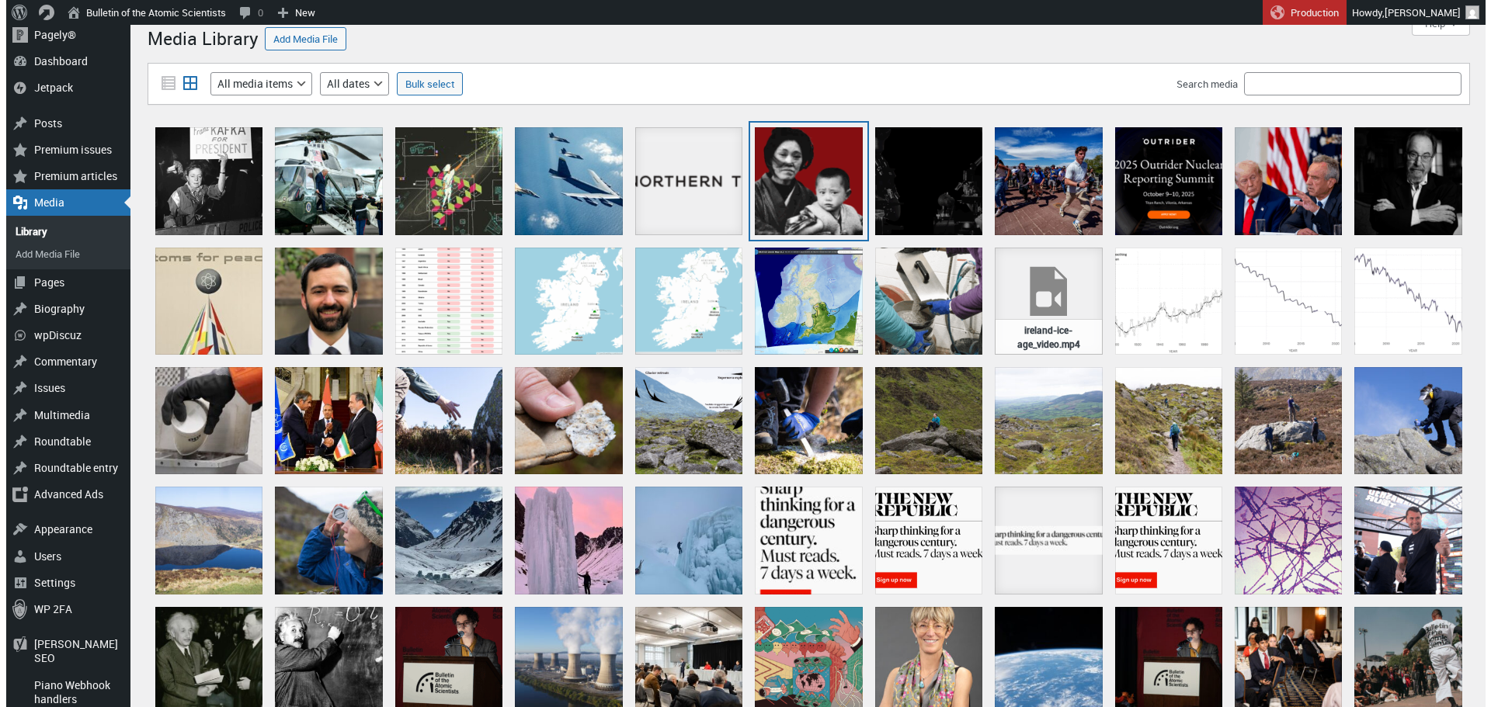
scroll to position [12, 0]
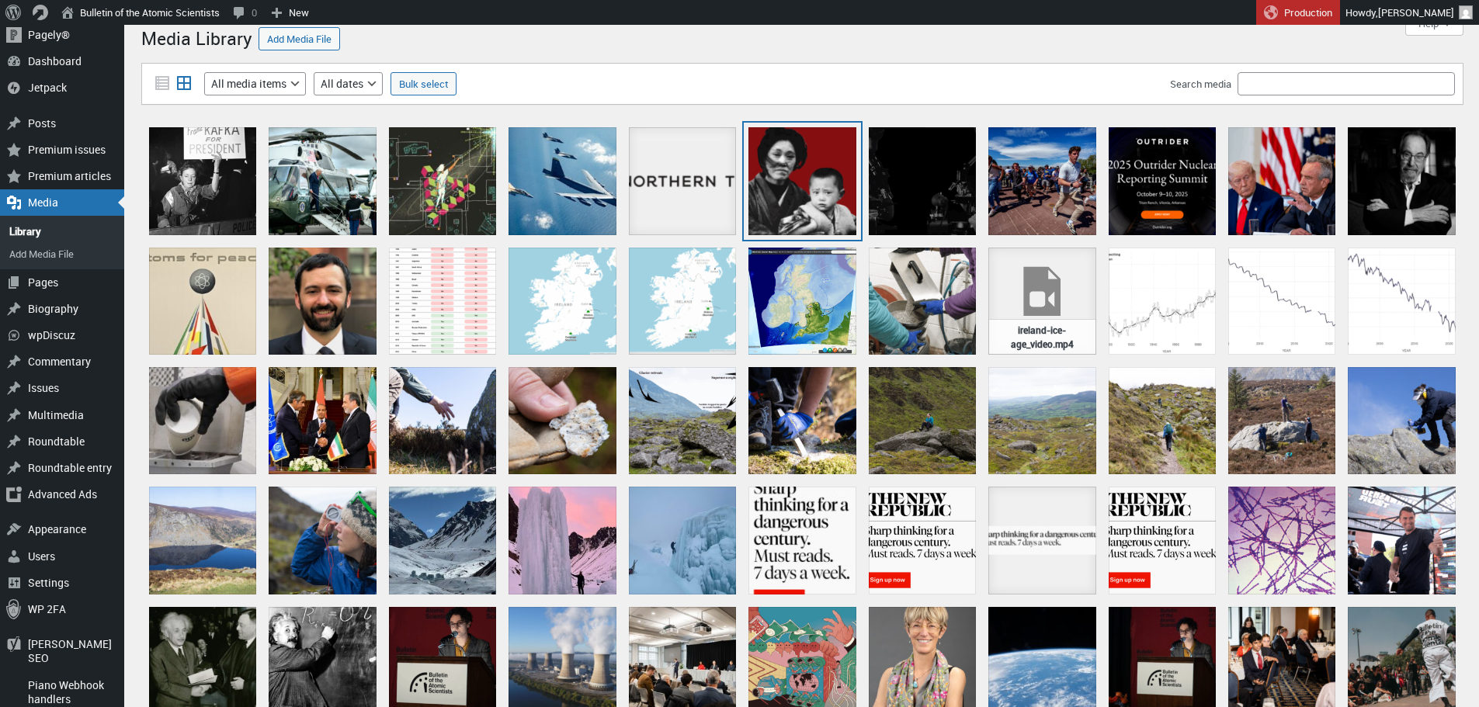
click at [795, 166] on div "Untitled design (11)" at bounding box center [801, 180] width 107 height 107
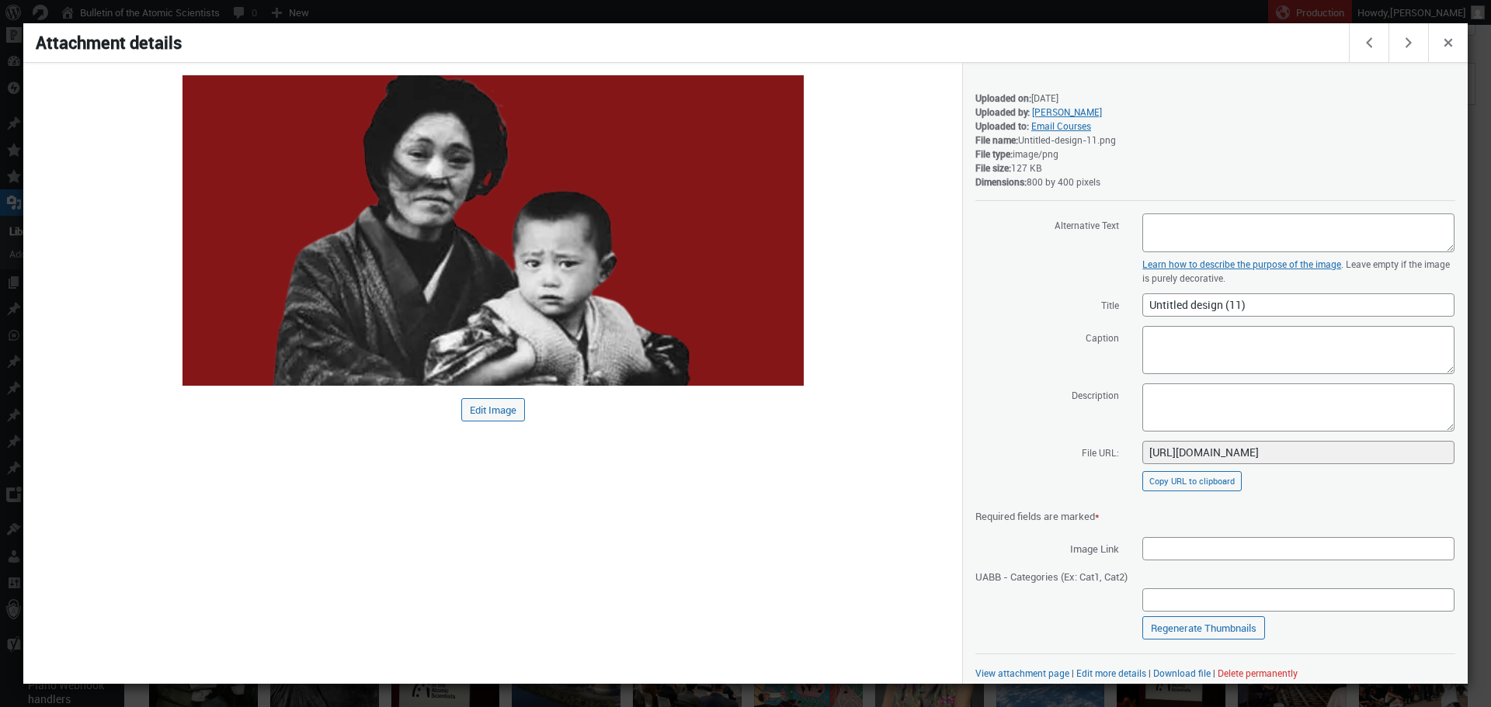
scroll to position [9, 0]
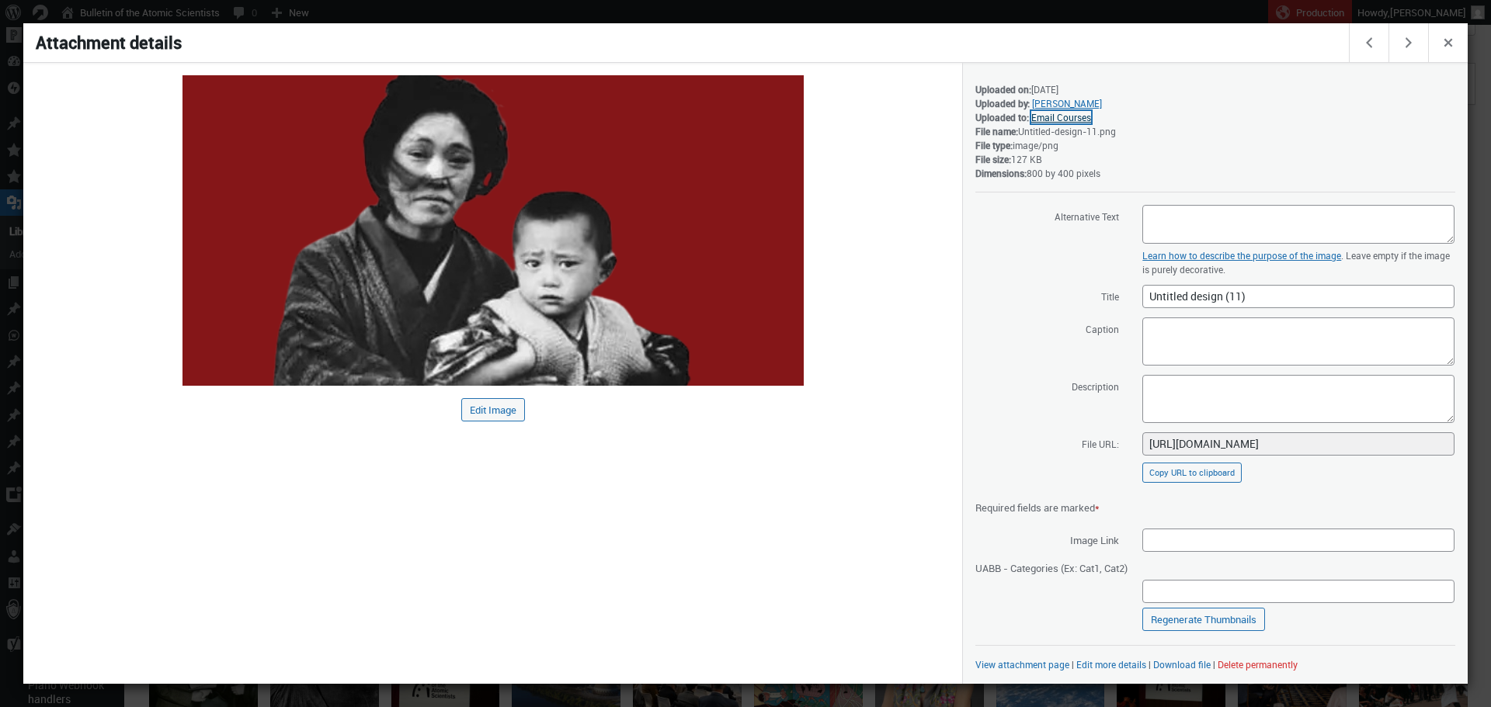
click at [1066, 115] on link "Email Courses" at bounding box center [1061, 117] width 60 height 12
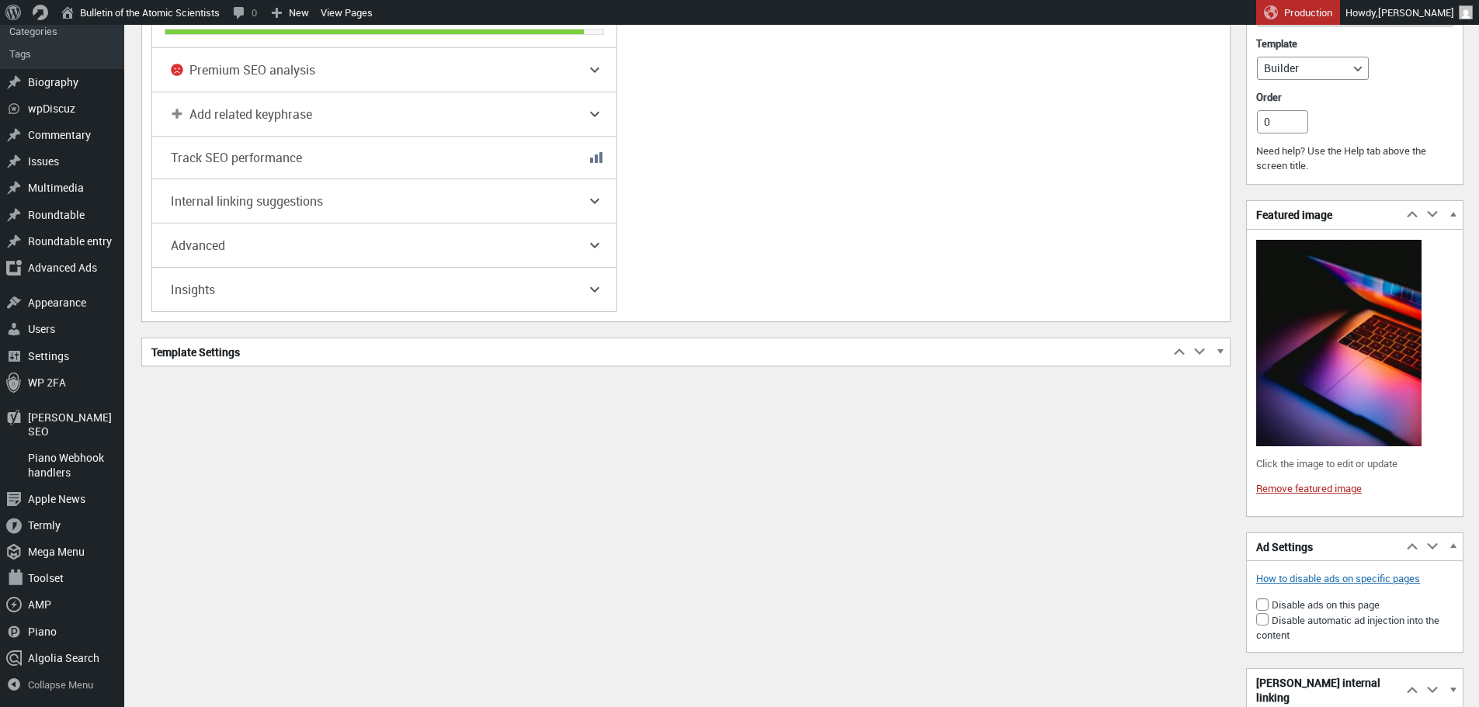
scroll to position [1013, 0]
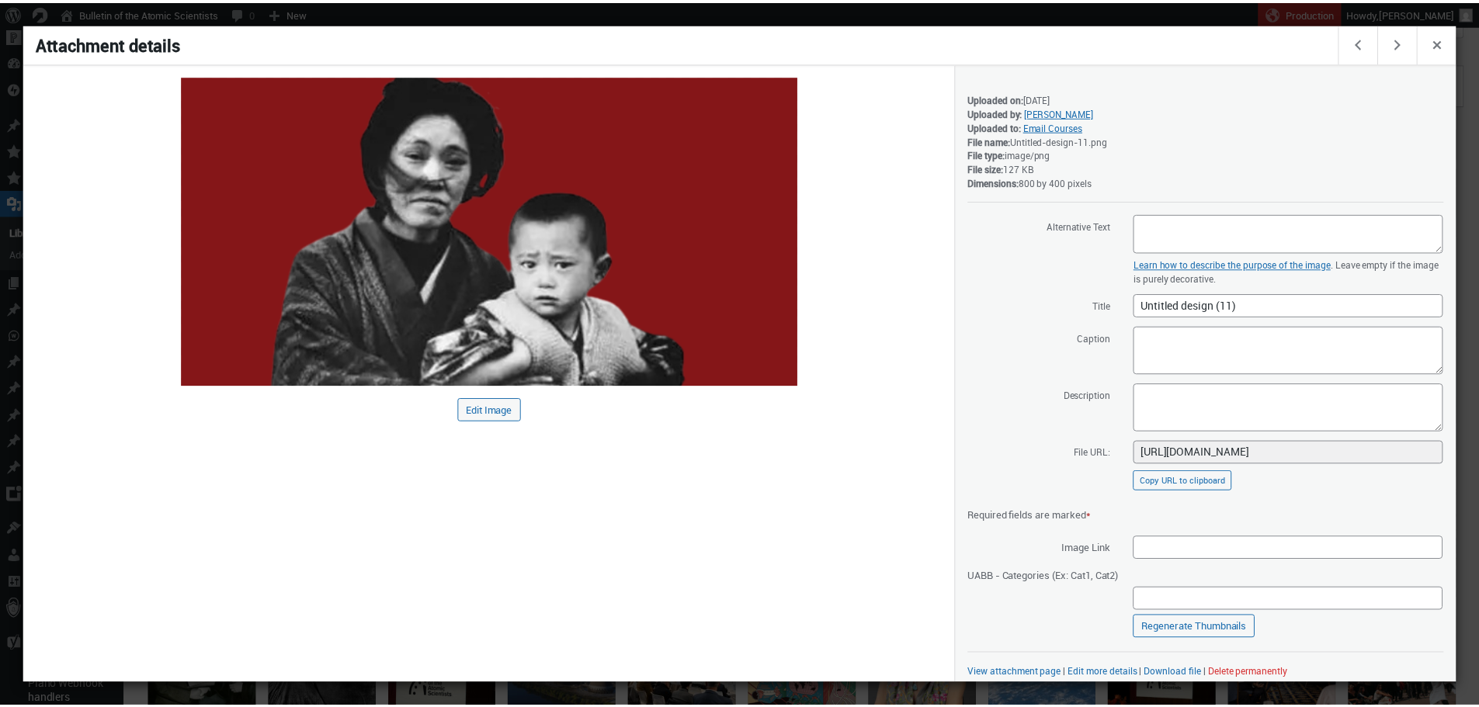
scroll to position [9, 0]
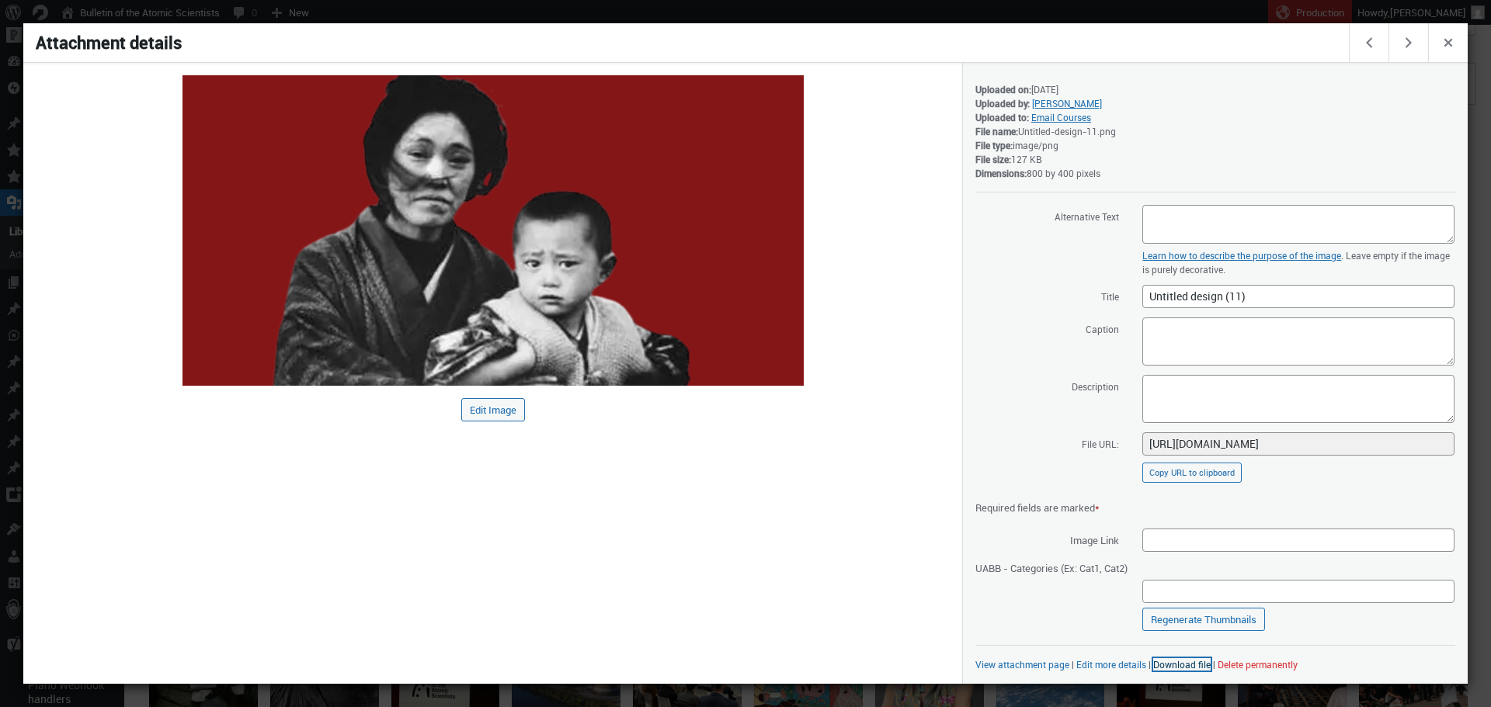
click at [1175, 664] on link "Download file" at bounding box center [1181, 664] width 57 height 12
click at [914, 10] on div at bounding box center [745, 353] width 1491 height 707
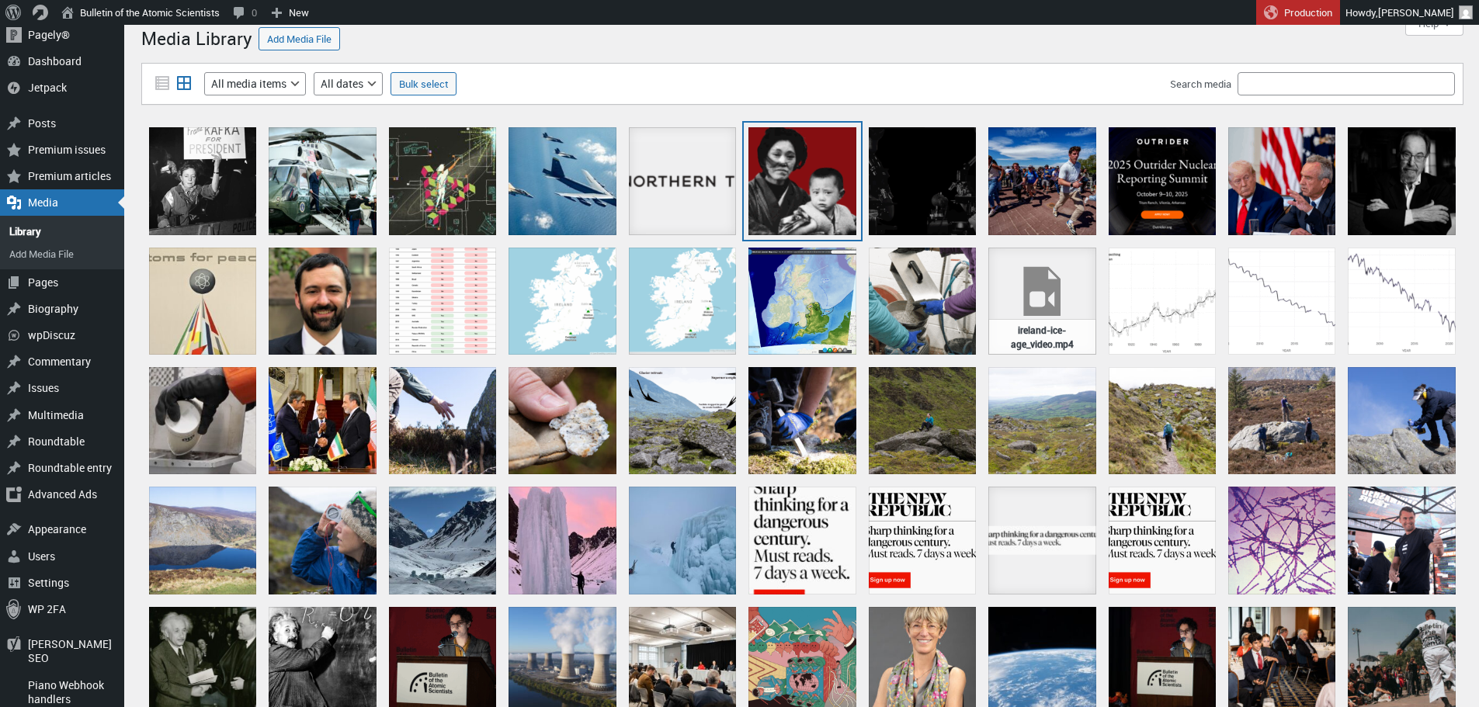
scroll to position [54, 0]
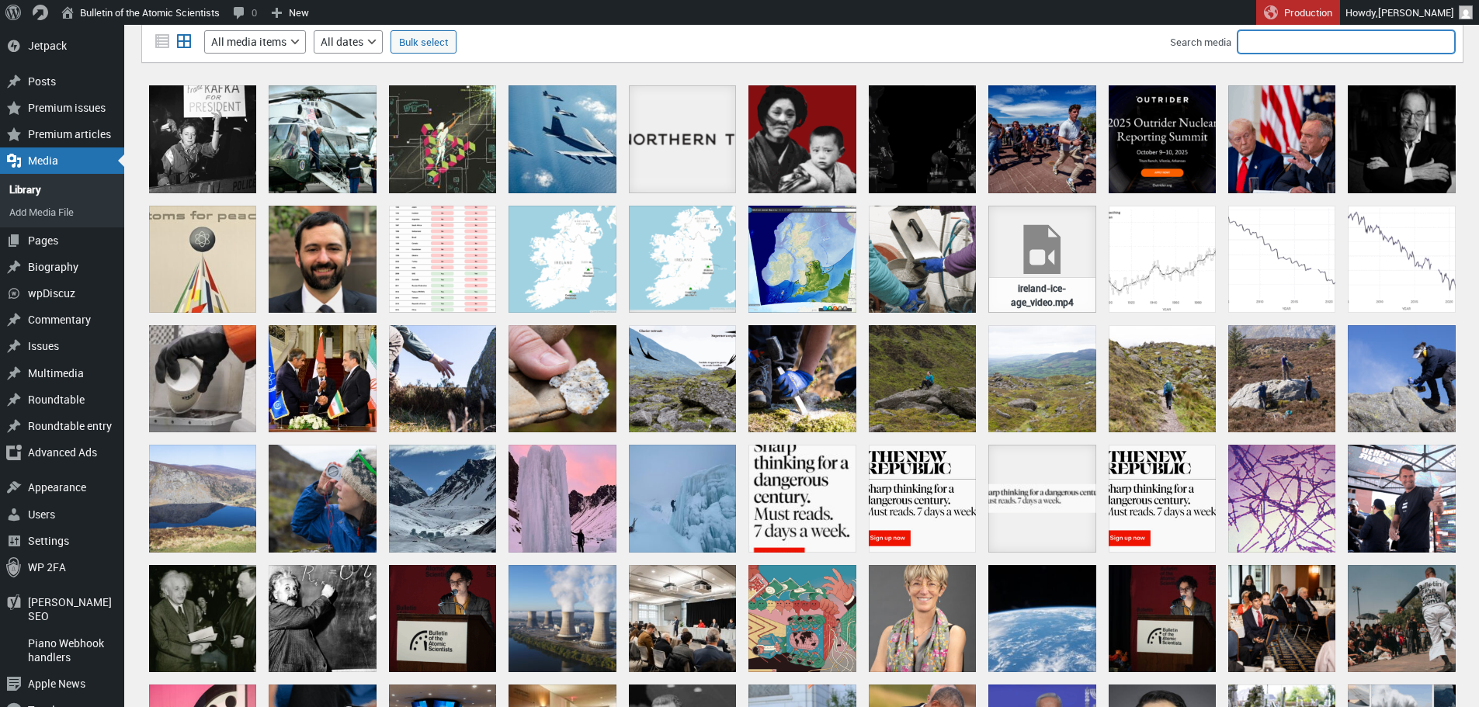
click at [1316, 46] on input "Search media" at bounding box center [1346, 41] width 217 height 23
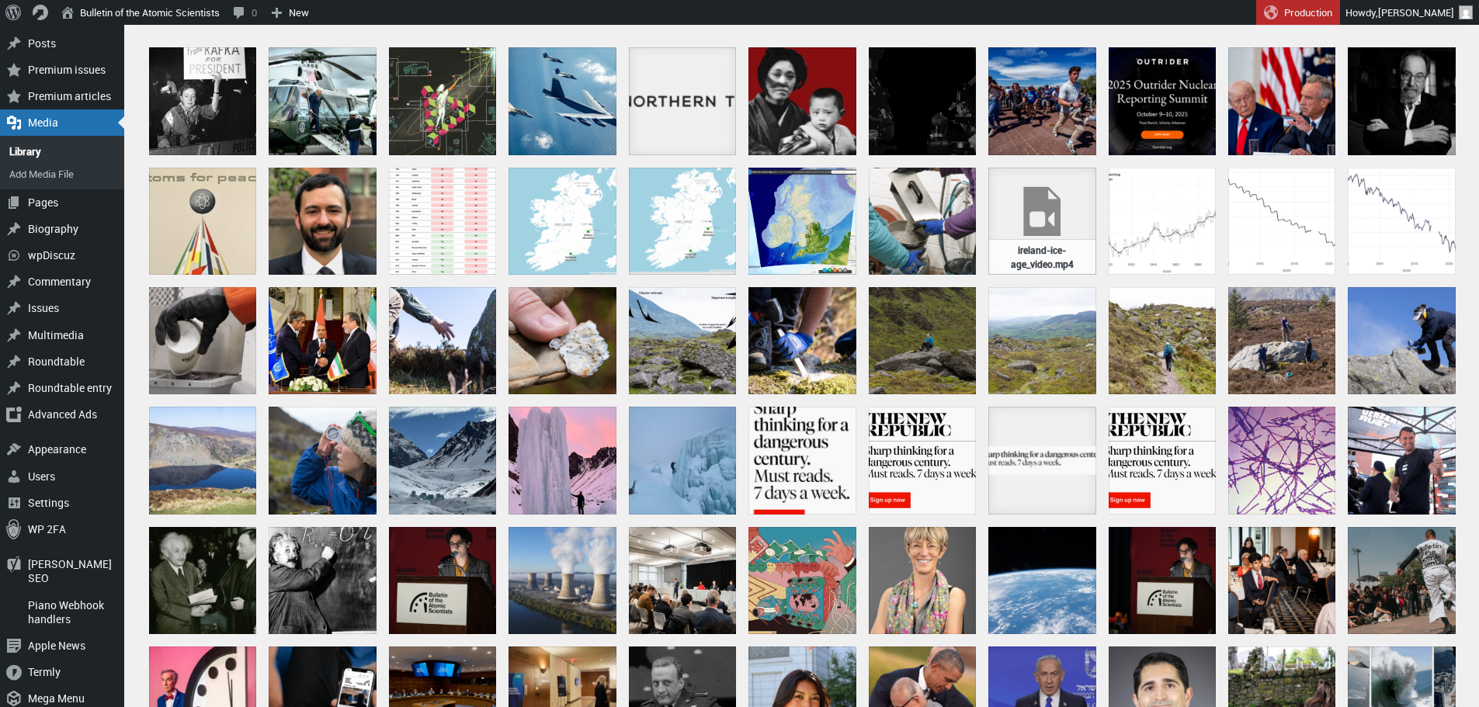
scroll to position [0, 0]
